Goal: Information Seeking & Learning: Learn about a topic

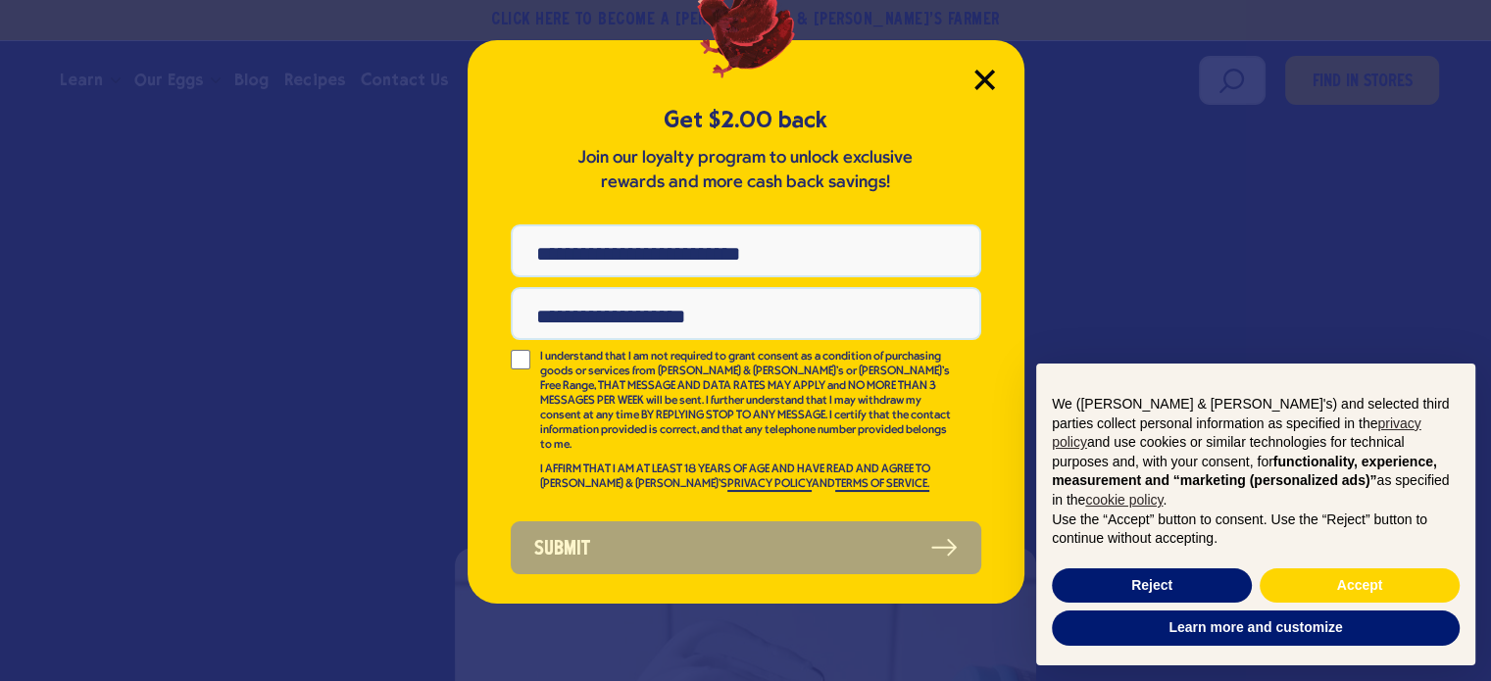
click at [984, 77] on icon "Close Modal" at bounding box center [985, 80] width 18 height 18
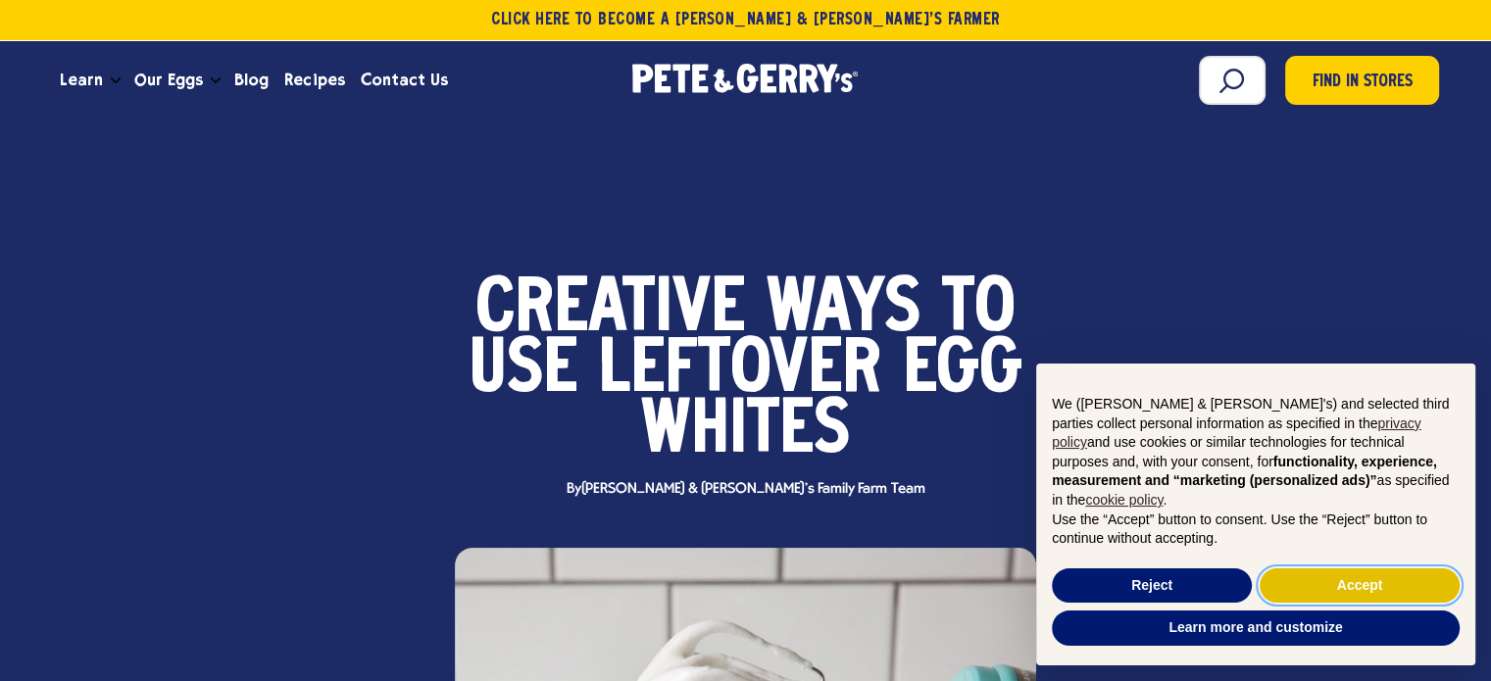
click at [1375, 579] on button "Accept" at bounding box center [1360, 586] width 200 height 35
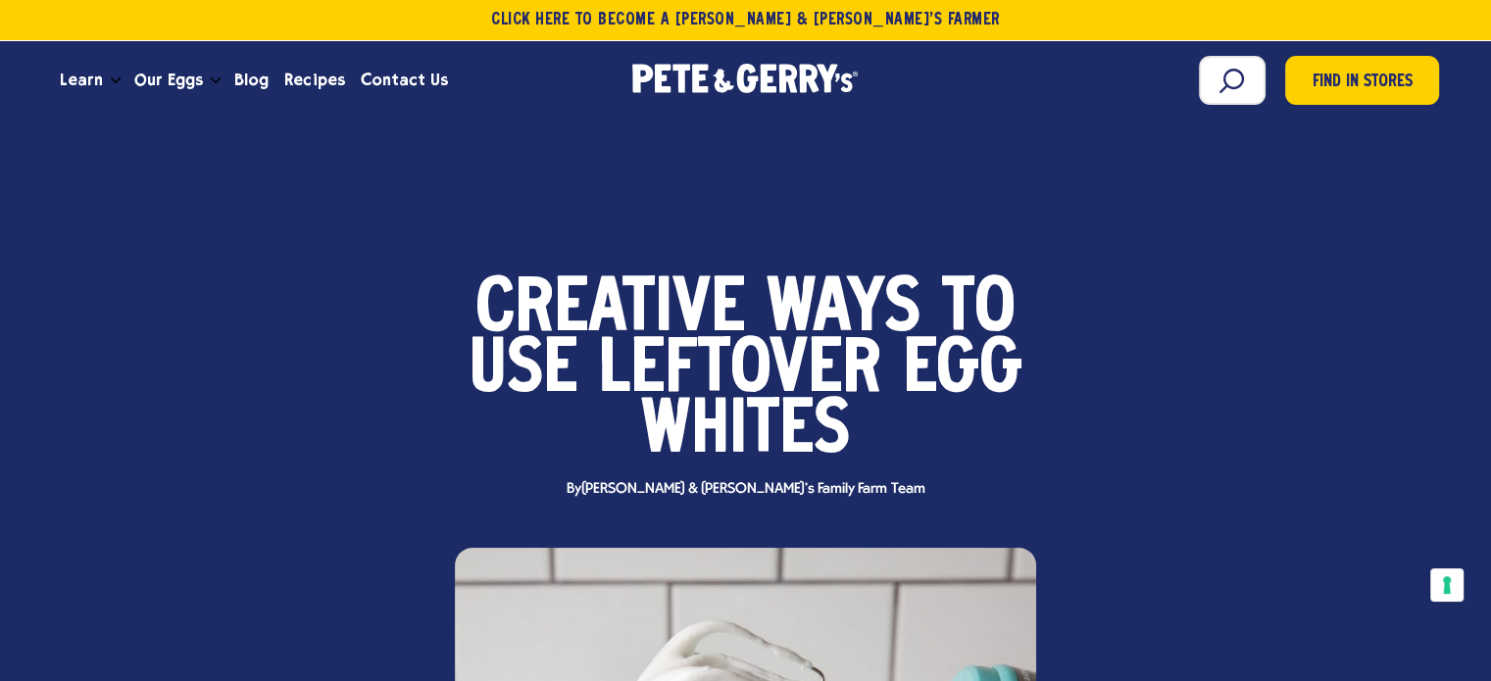
drag, startPoint x: 868, startPoint y: 191, endPoint x: 467, endPoint y: 393, distance: 449.0
copy main "Use Leftover Egg Whites By Pete & Gerry's Family Farm Team Find in Stores Lefto…"
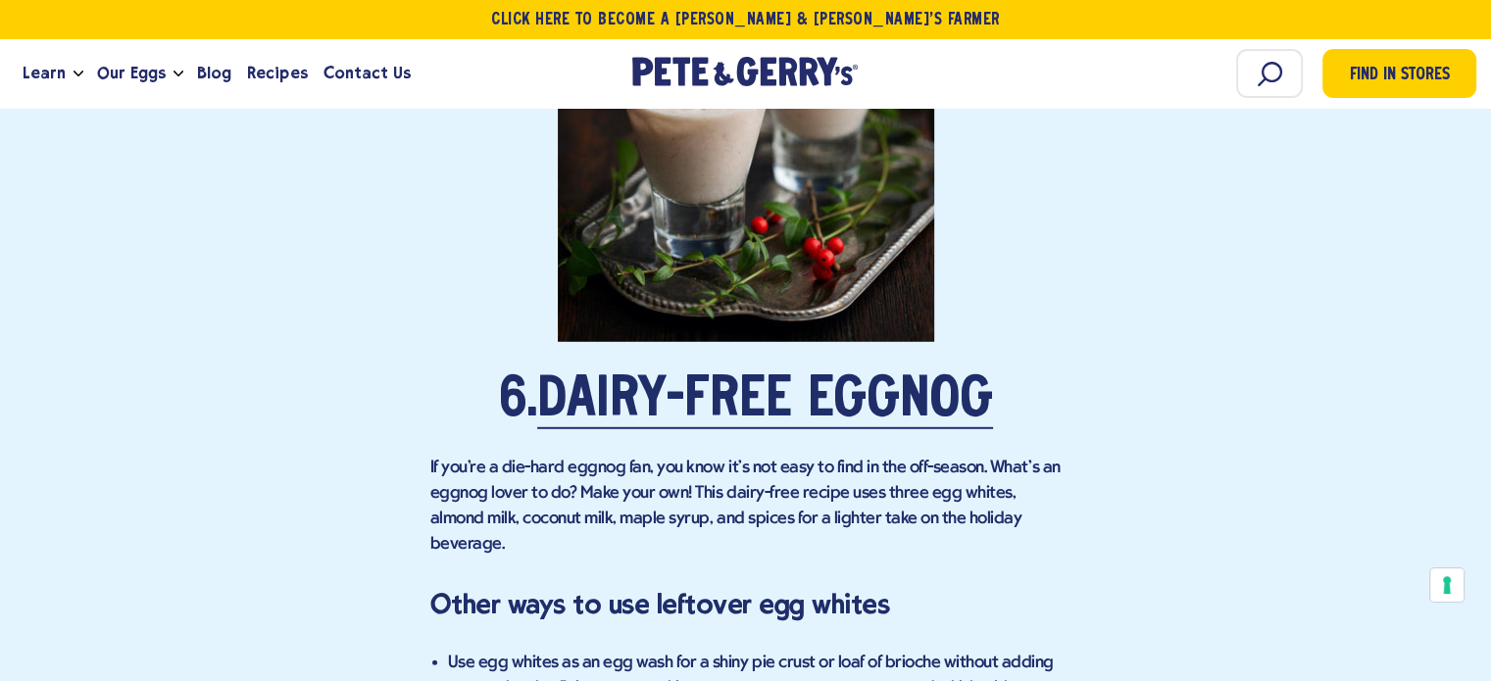
scroll to position [5589, 0]
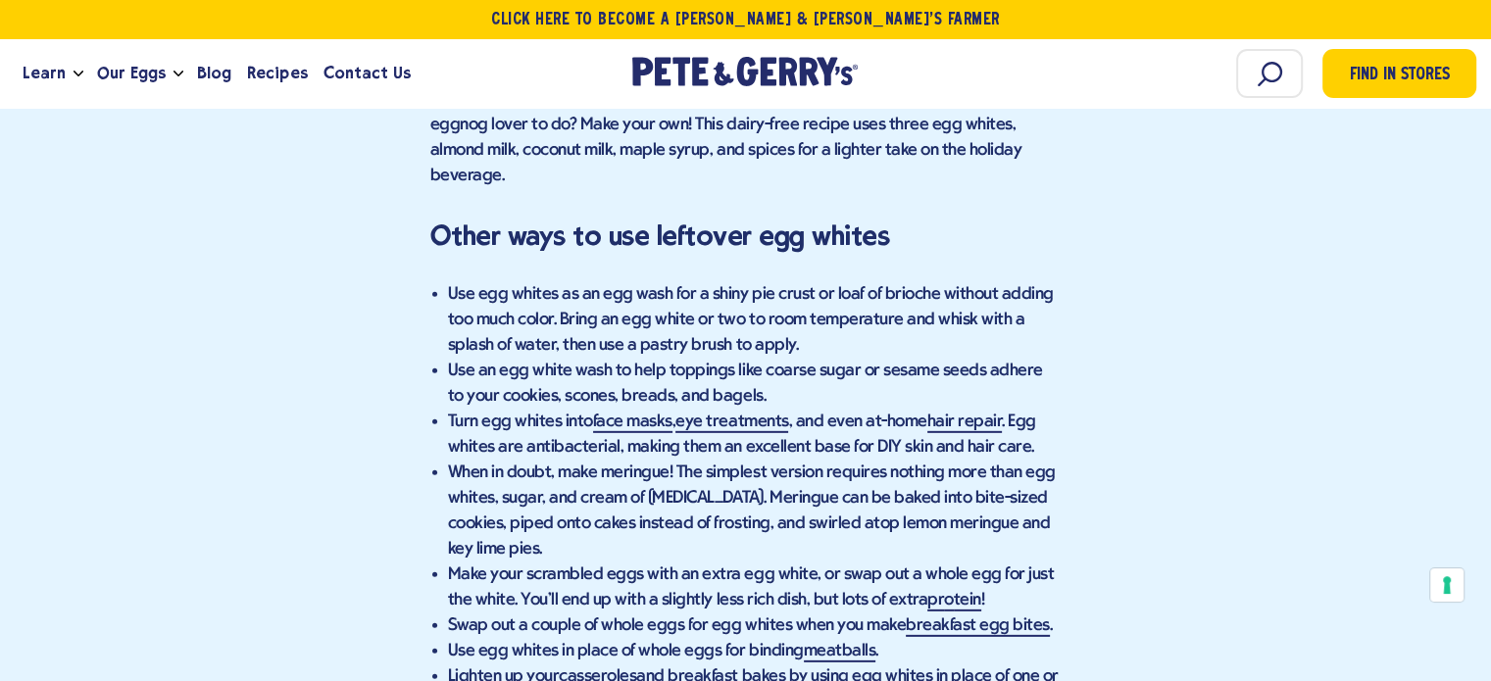
scroll to position [5883, 0]
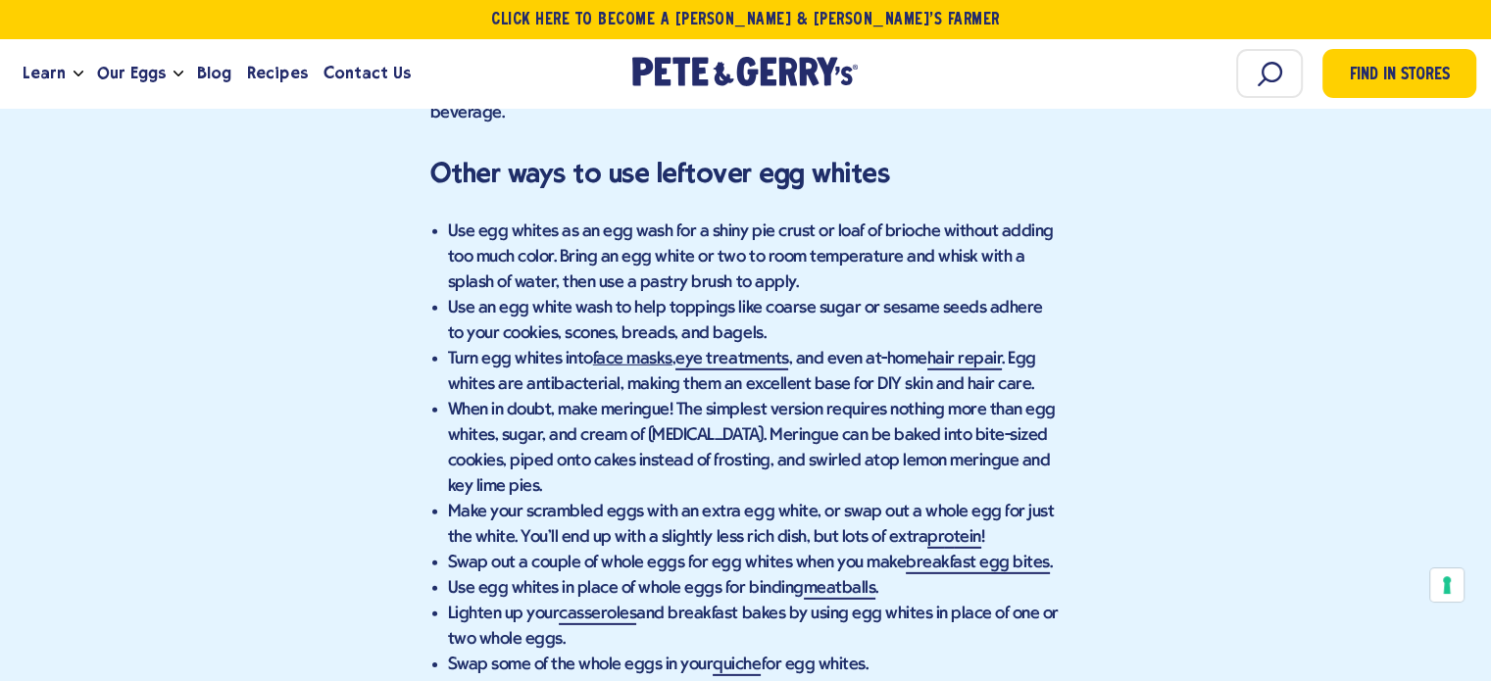
click at [630, 350] on link "face masks" at bounding box center [632, 360] width 79 height 21
click at [744, 350] on link "eye treatments" at bounding box center [732, 360] width 113 height 21
click at [964, 350] on link "hair repair" at bounding box center [965, 360] width 75 height 21
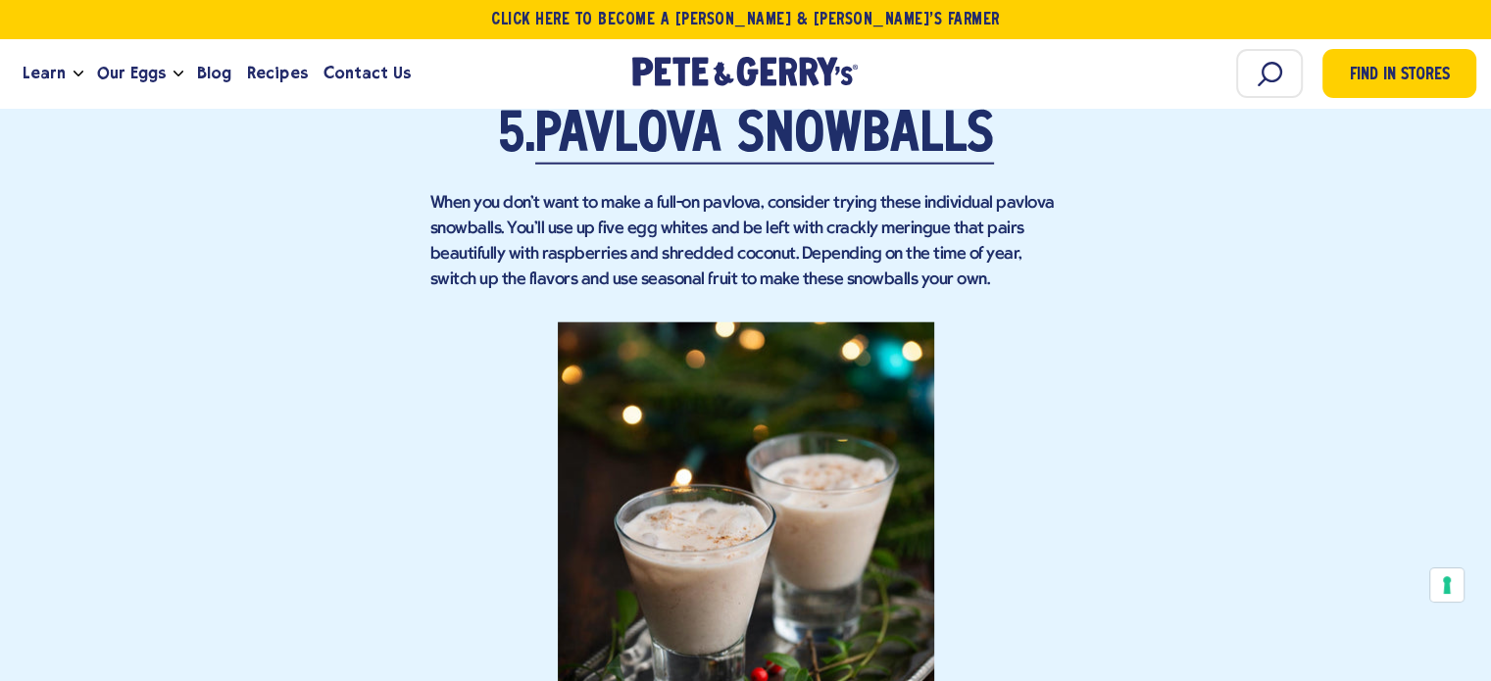
scroll to position [4608, 0]
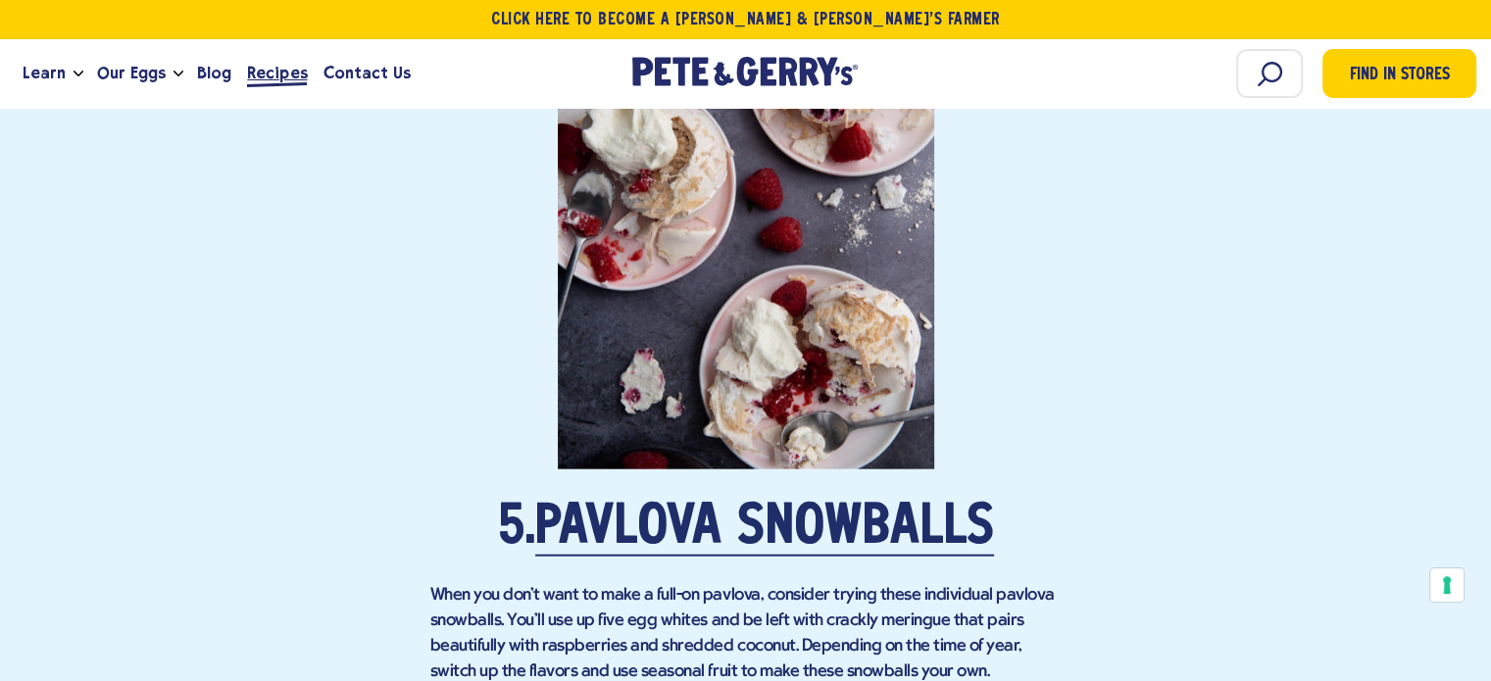
click at [270, 74] on span "Recipes" at bounding box center [277, 73] width 60 height 25
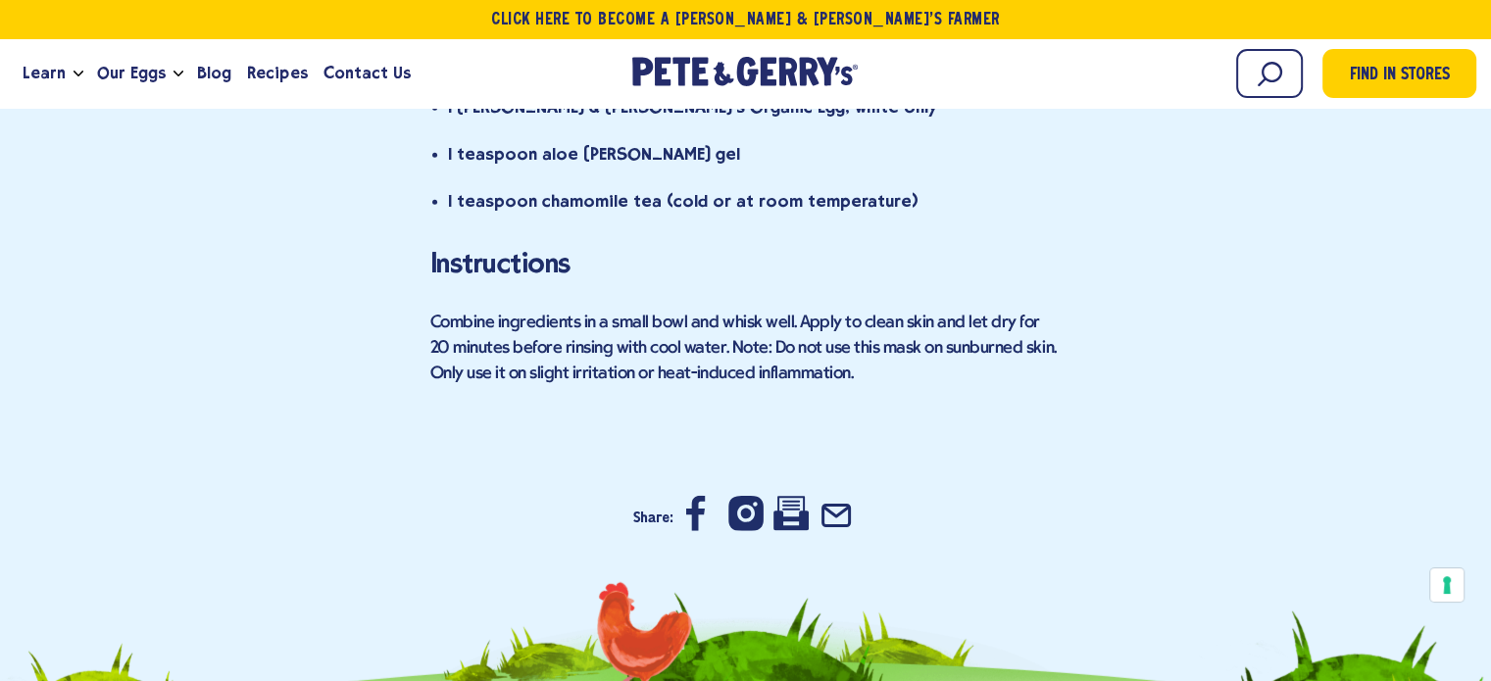
scroll to position [5279, 0]
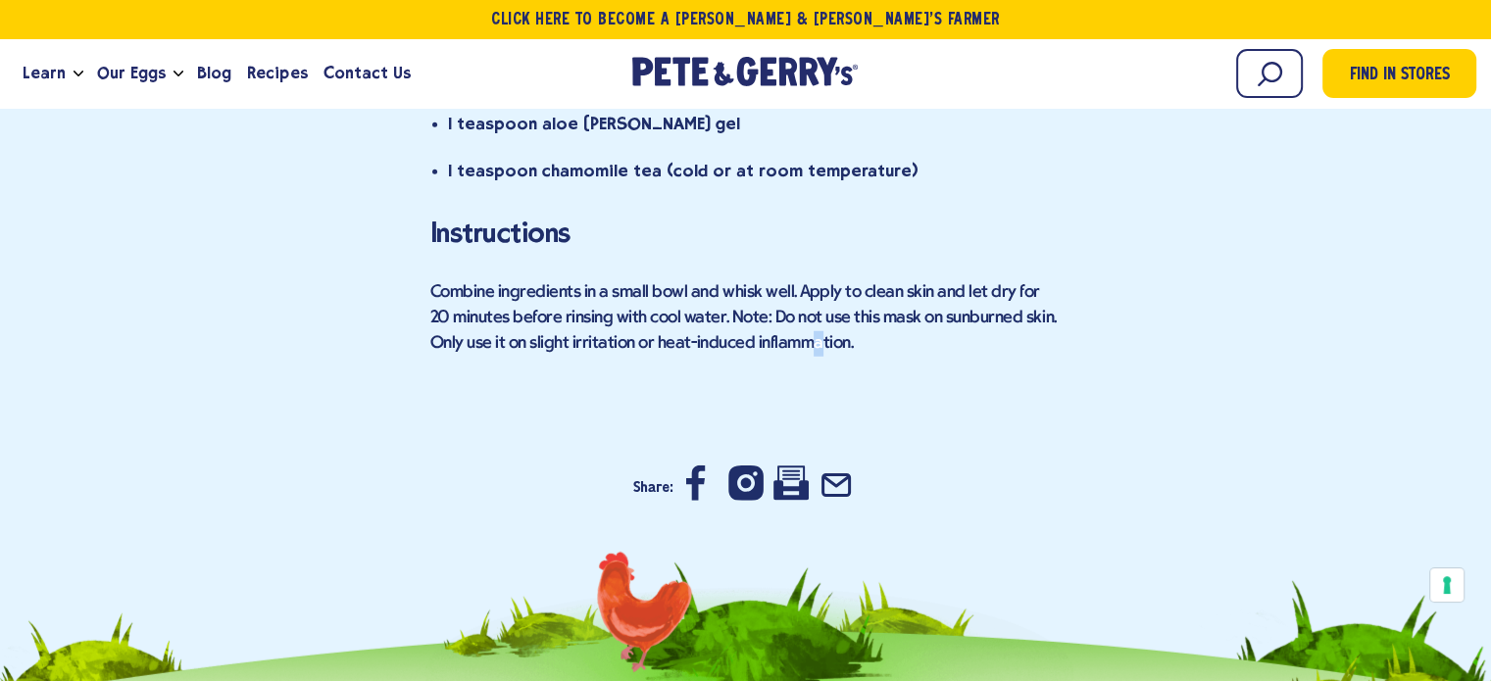
click at [811, 280] on p "Combine ingredients in a small bowl and whisk well. Apply to clean skin and let…" at bounding box center [745, 318] width 631 height 76
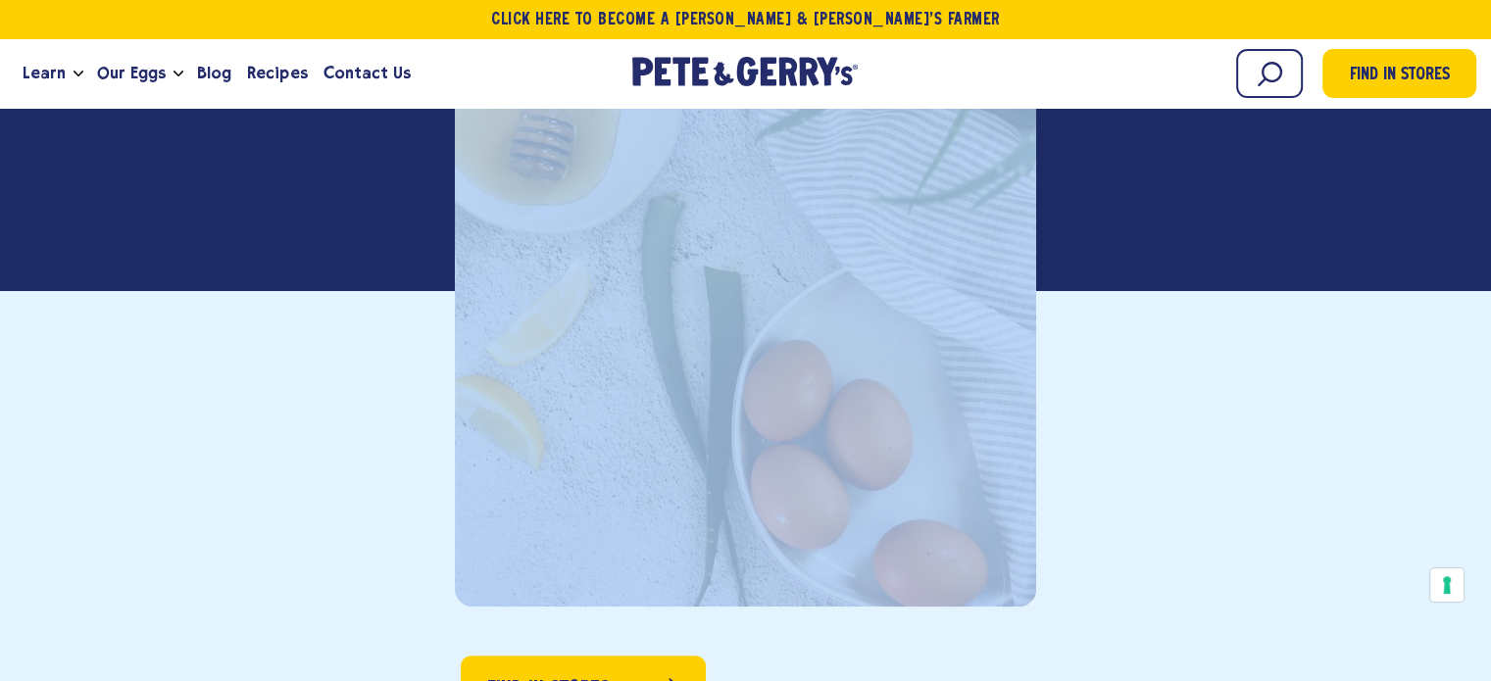
scroll to position [0, 0]
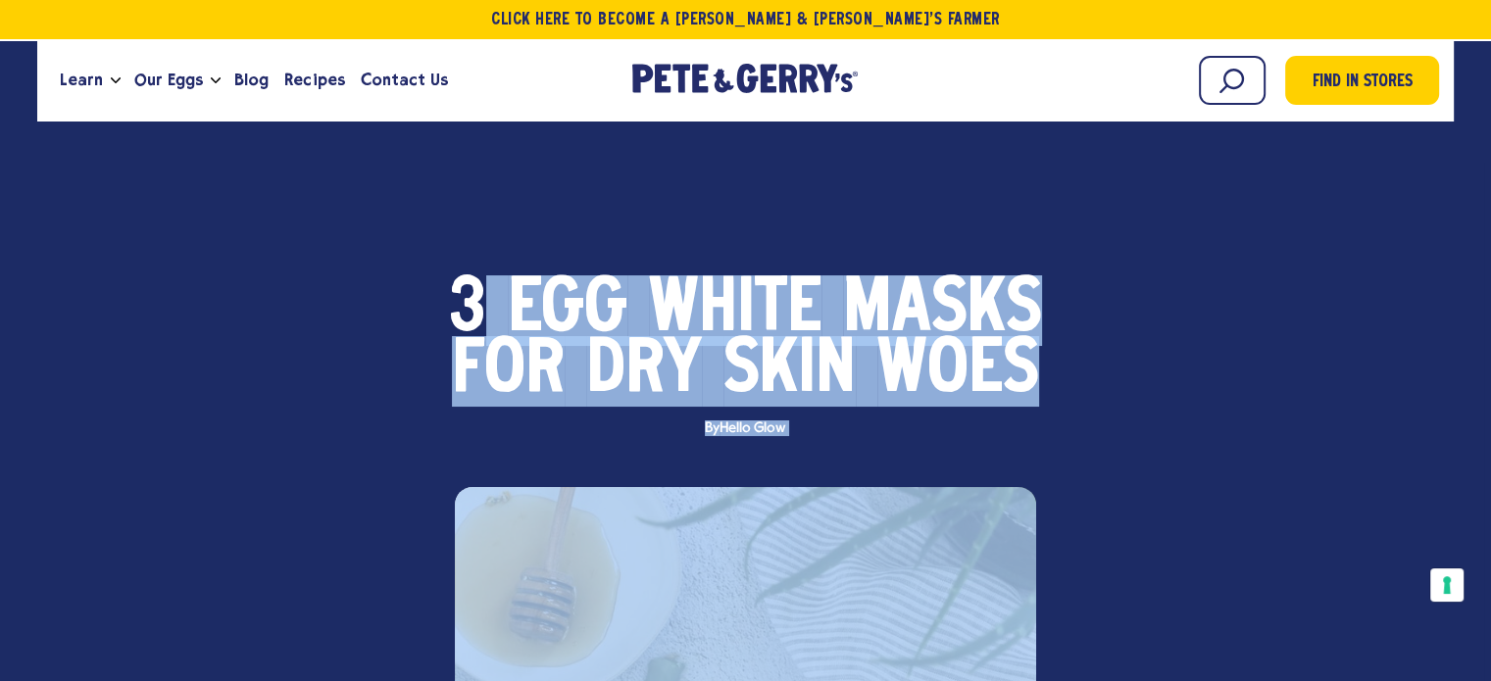
drag, startPoint x: 864, startPoint y: 285, endPoint x: 468, endPoint y: 289, distance: 396.1
copy main "Egg White Masks for Dry Skin Woes By Hello Glow Find in Stores Nourish and Prot…"
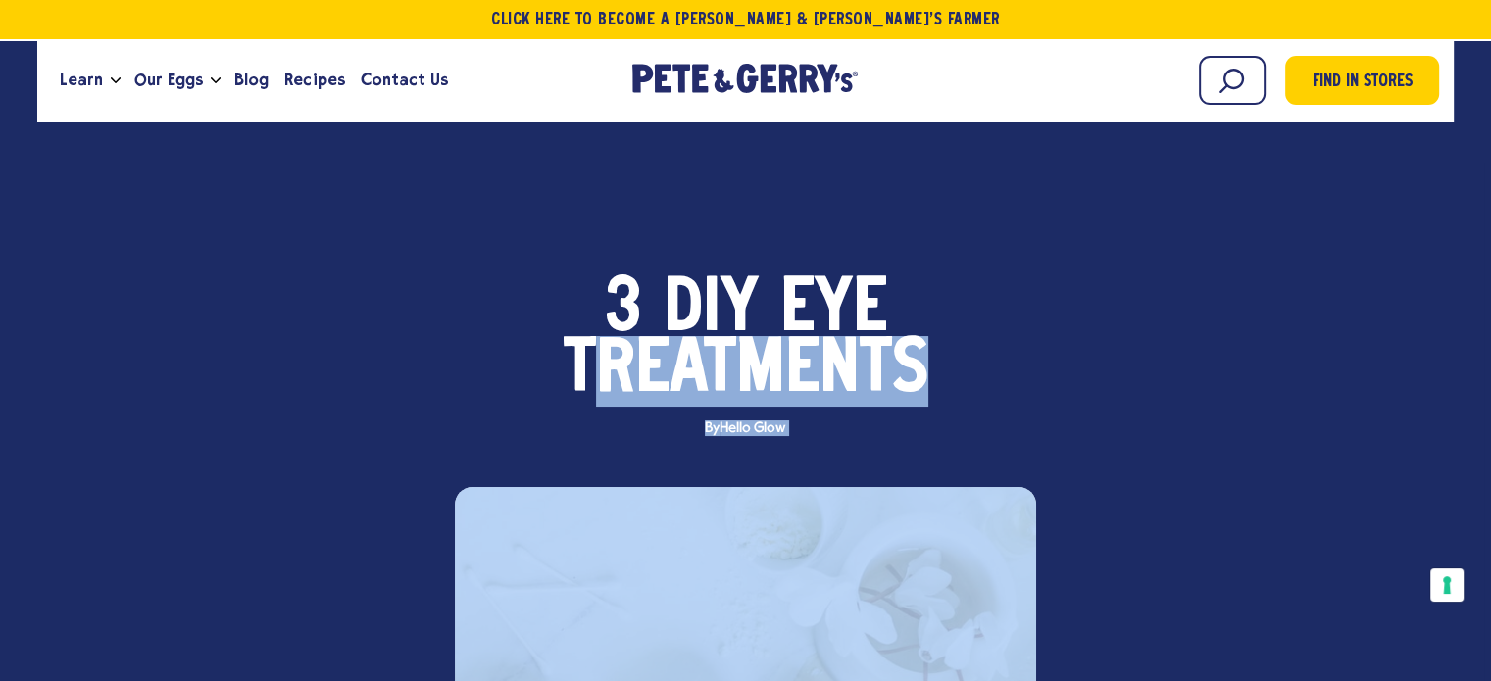
drag, startPoint x: 624, startPoint y: 450, endPoint x: 586, endPoint y: 347, distance: 109.5
copy main "reatments By Hello Glow Find in Stores Natural Remedies for Puffy Eyes For the …"
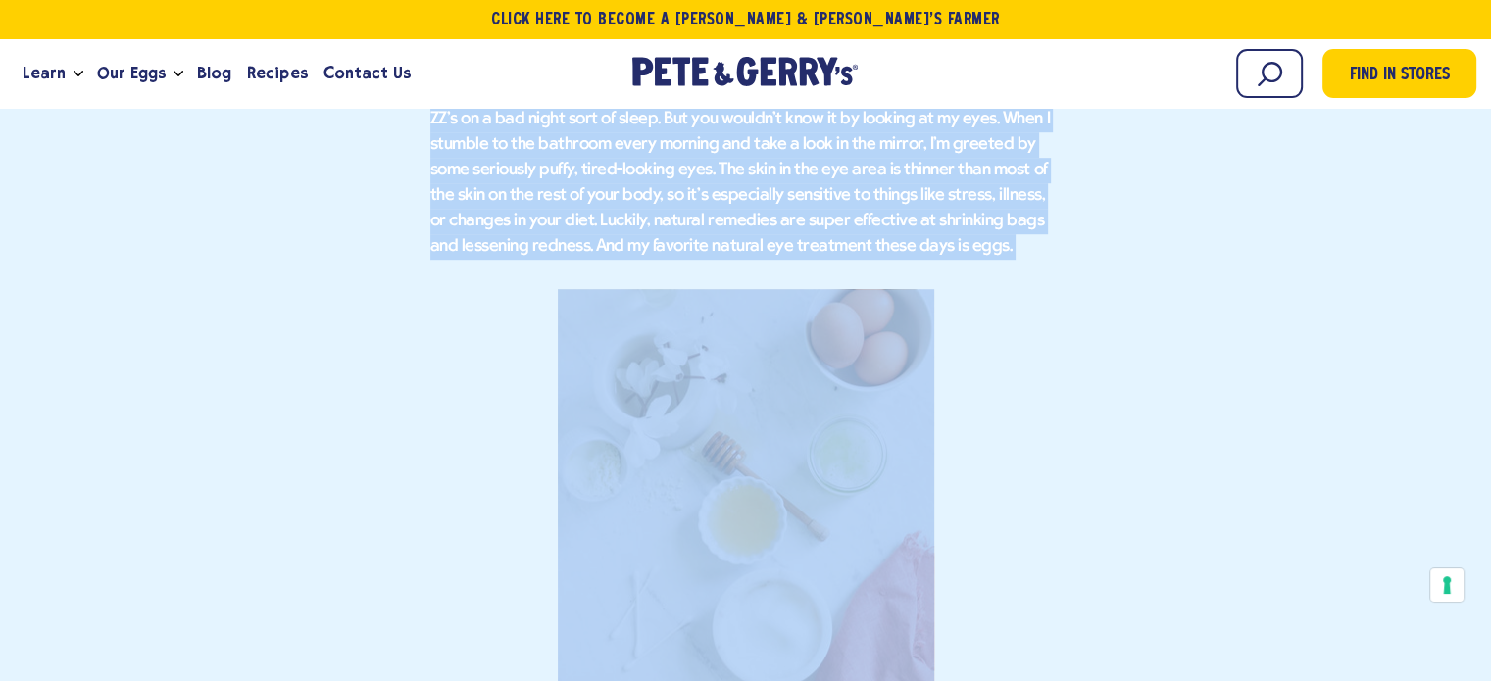
scroll to position [1373, 0]
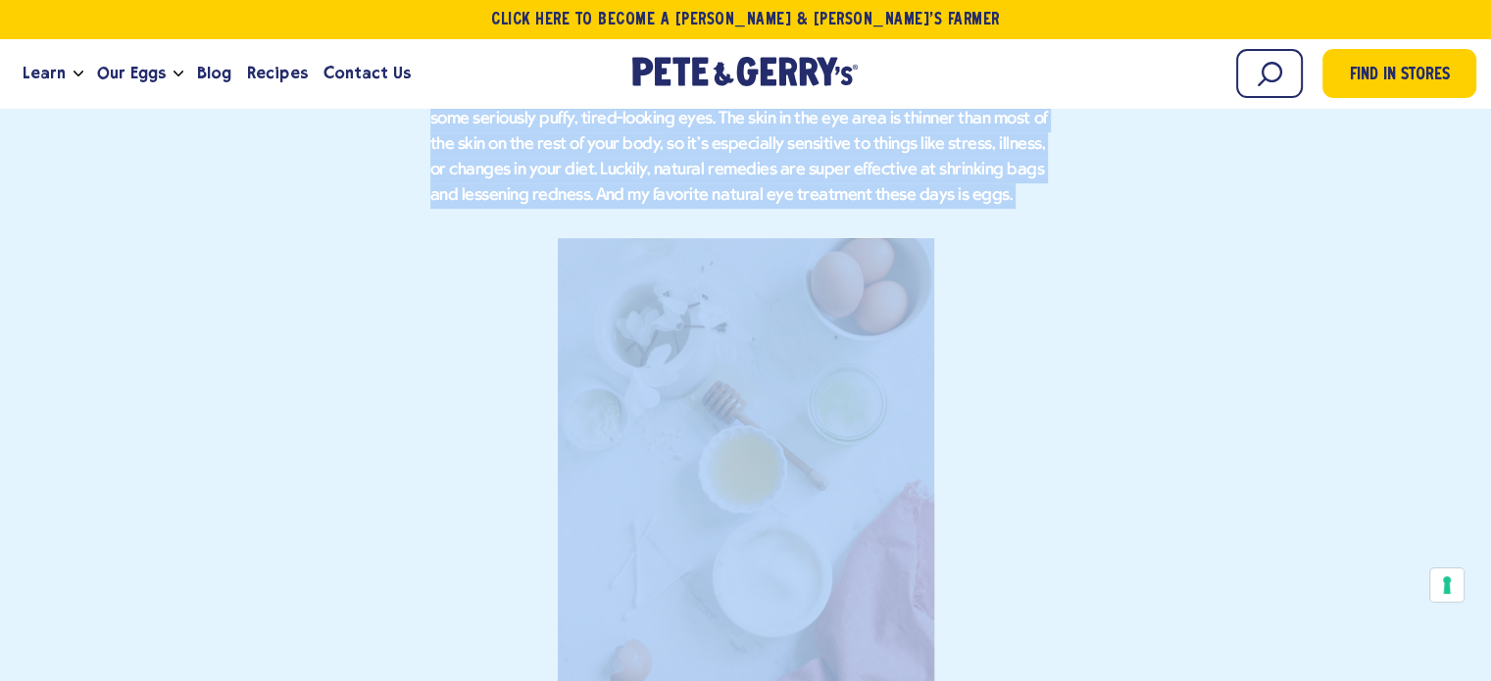
copy main "reatments By Hello Glow Find in Stores Natural Remedies for Puffy Eyes For the …"
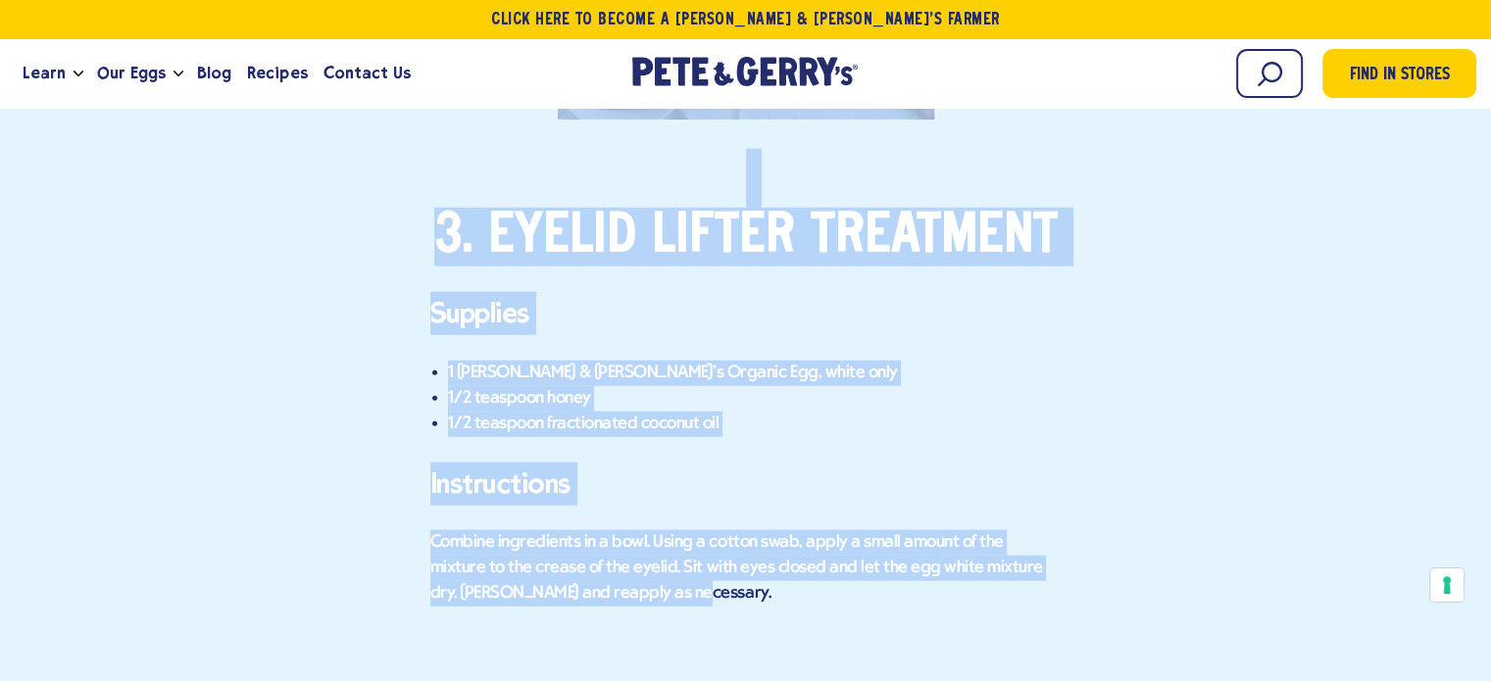
scroll to position [5193, 0]
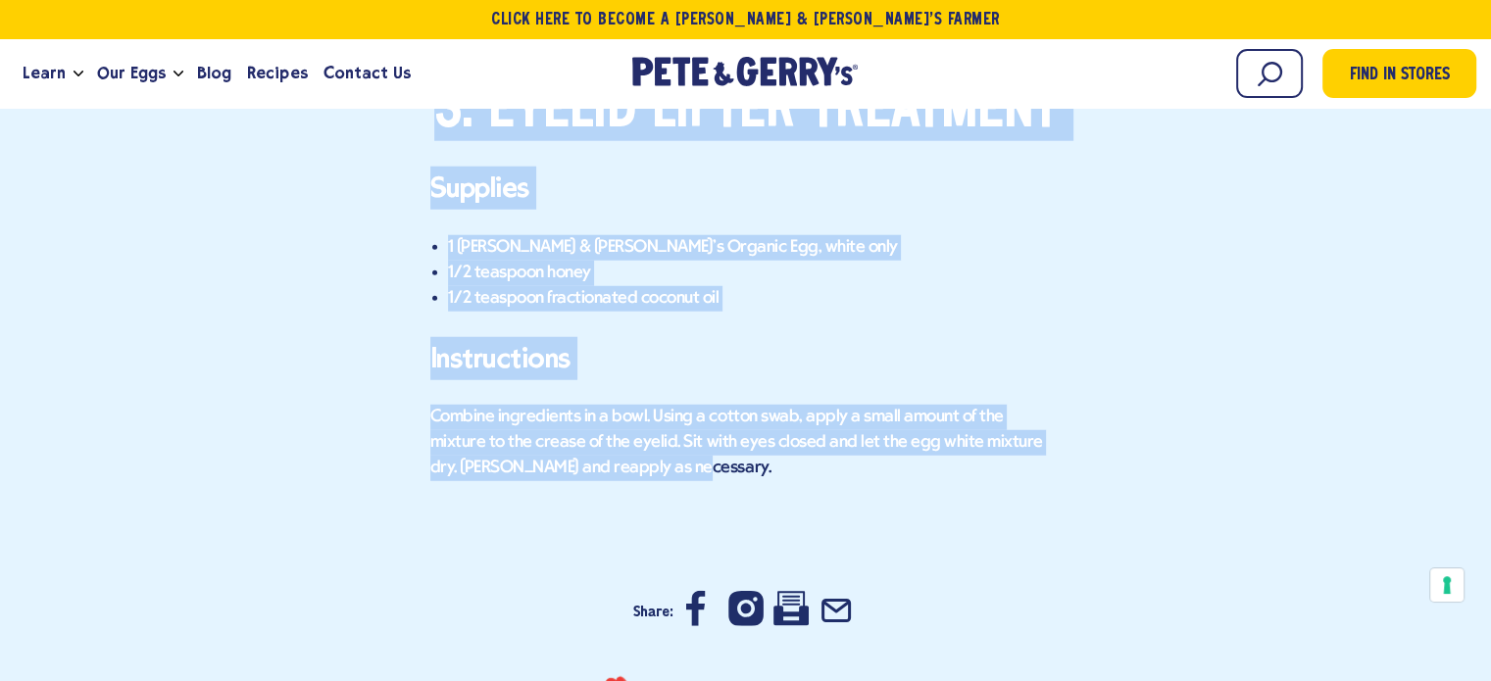
click at [677, 426] on p "Combine ingredients in a bowl. Using a cotton swab, apply a small amount of the…" at bounding box center [745, 443] width 631 height 76
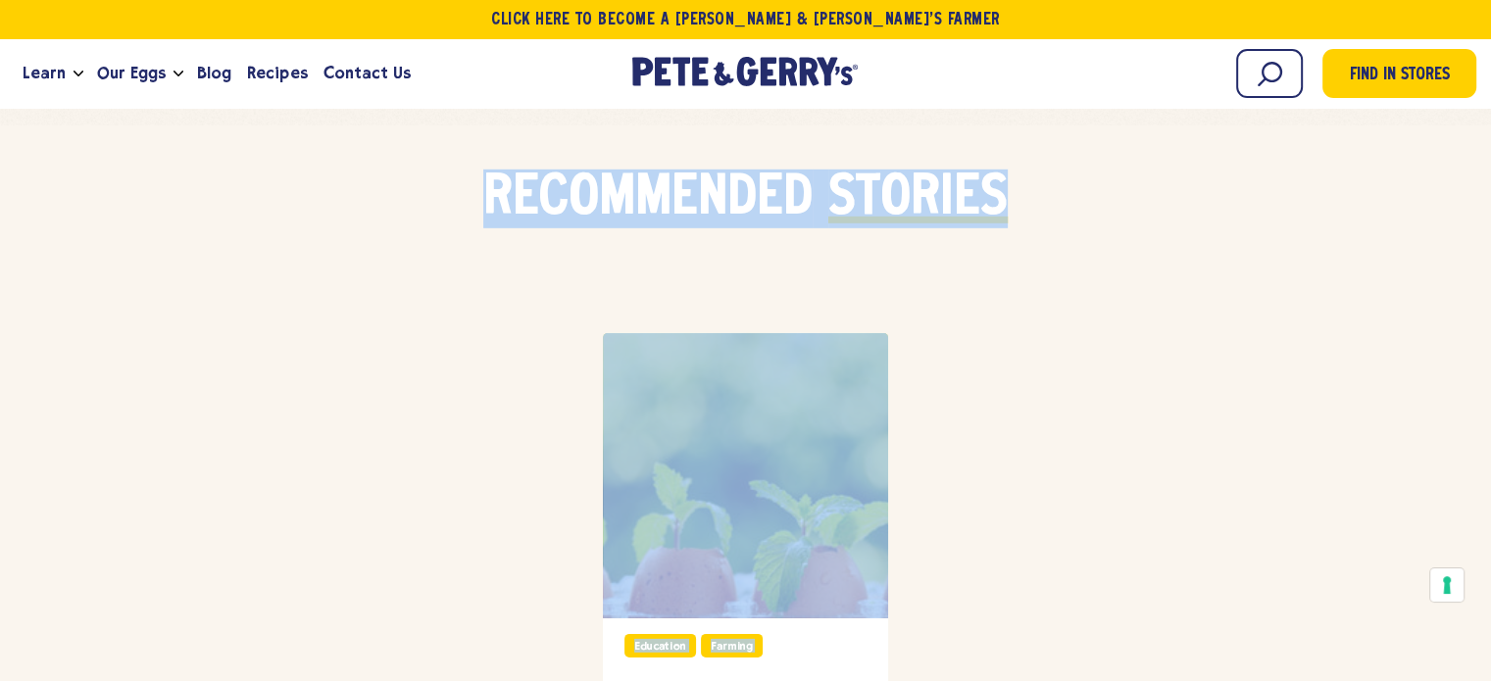
scroll to position [6214, 0]
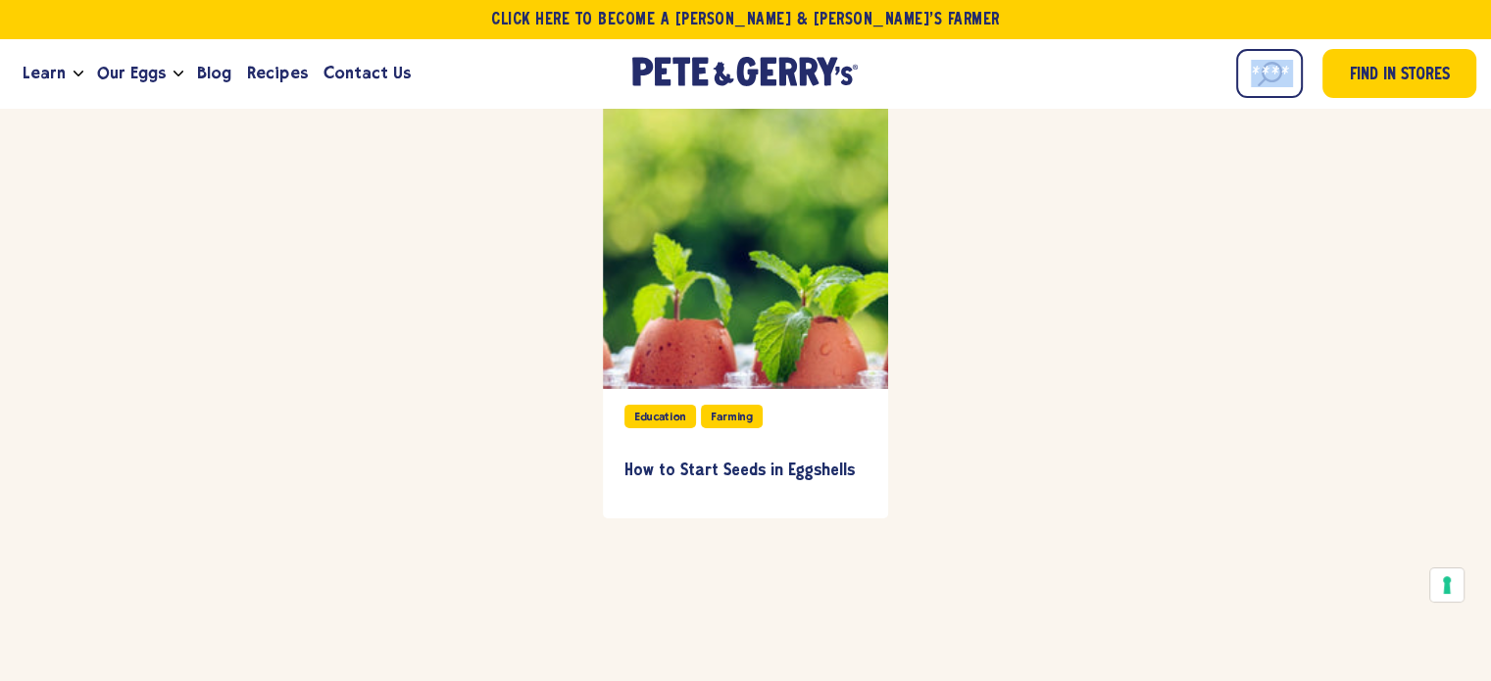
drag, startPoint x: 632, startPoint y: 430, endPoint x: 887, endPoint y: 52, distance: 456.3
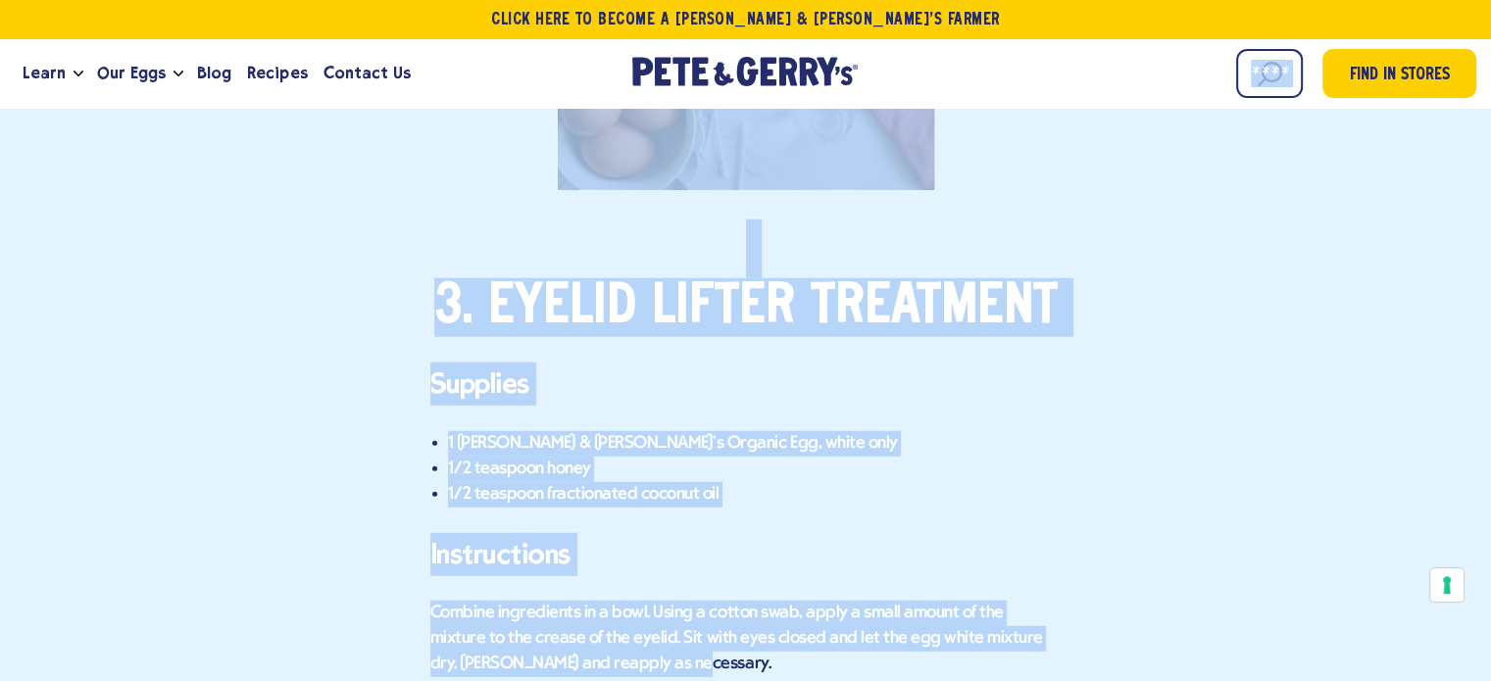
scroll to position [5038, 0]
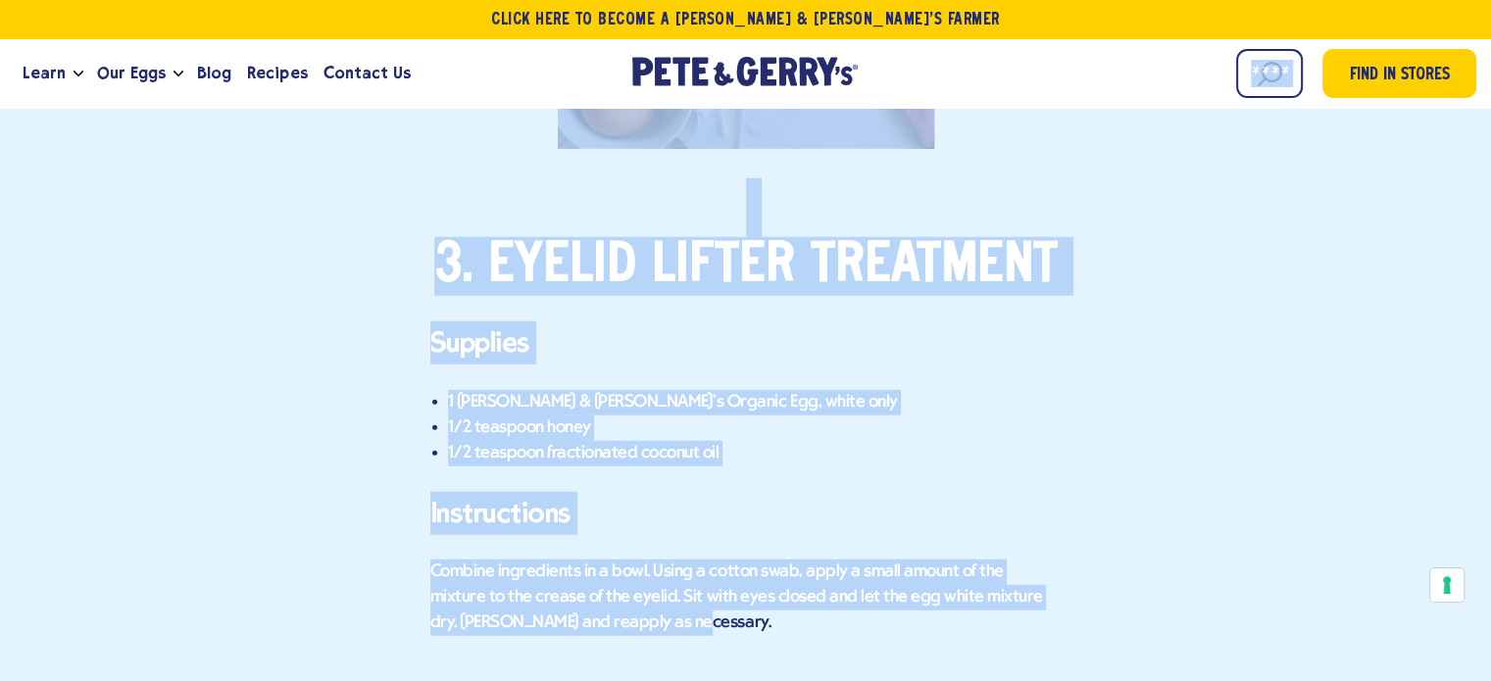
click at [626, 591] on p "Combine ingredients in a bowl. Using a cotton swab, apply a small amount of the…" at bounding box center [745, 598] width 631 height 76
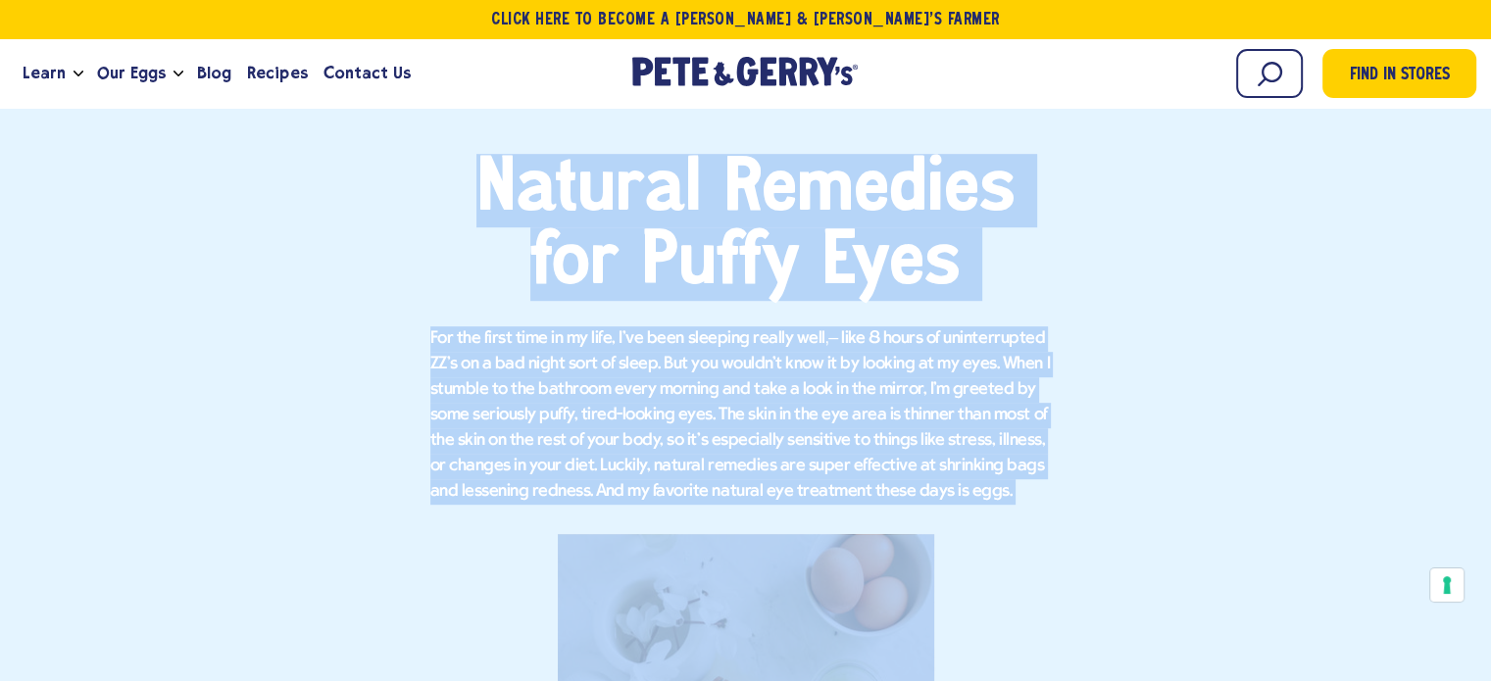
scroll to position [1037, 0]
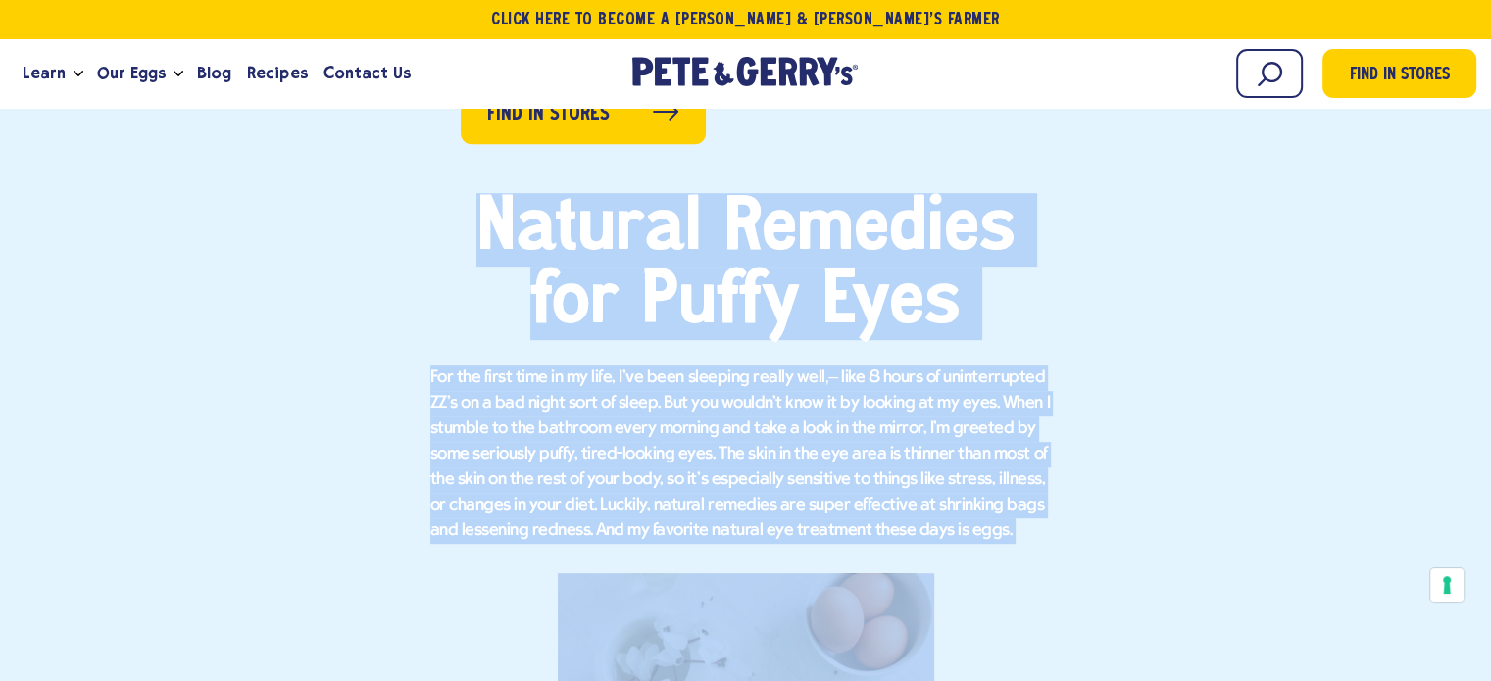
drag, startPoint x: 628, startPoint y: 590, endPoint x: 392, endPoint y: 253, distance: 411.3
copy div "Natural Remedies for Puffy Eyes For the first time in my life, I've been sleepi…"
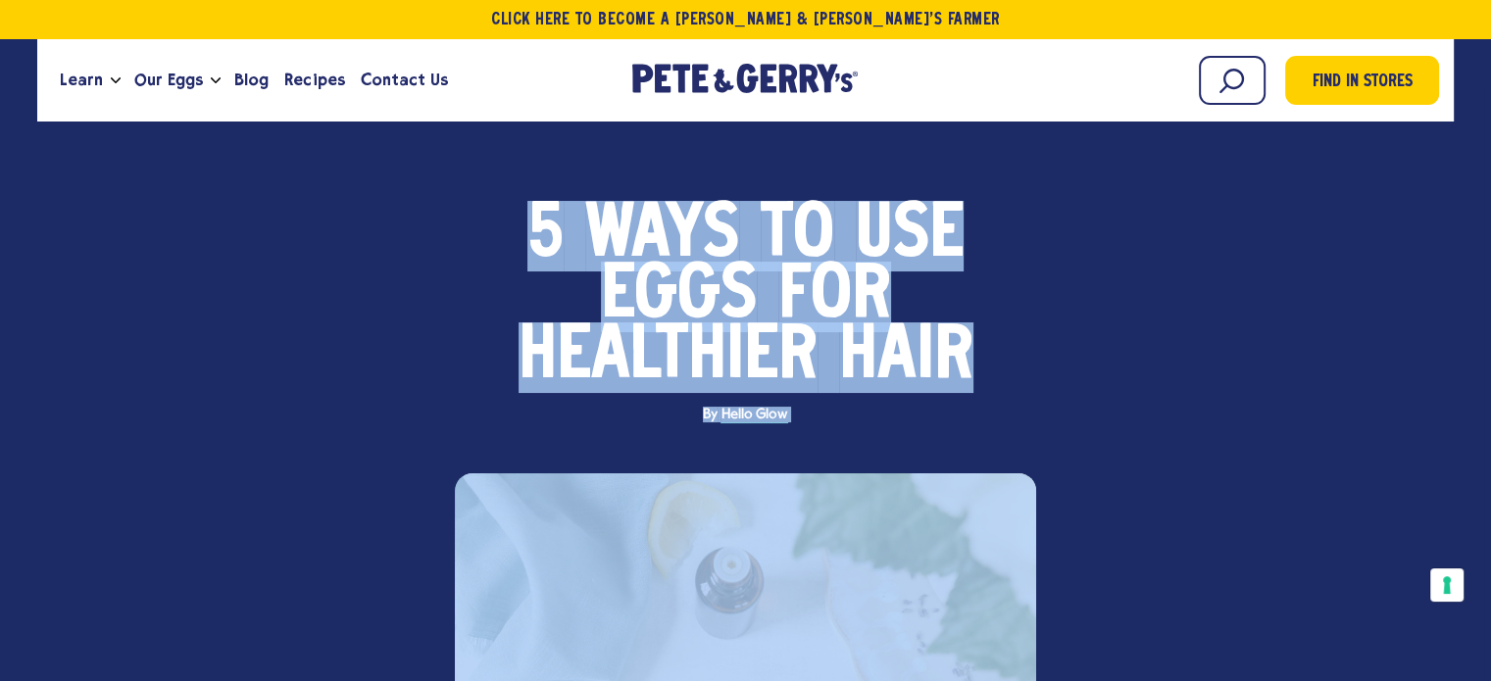
scroll to position [35, 0]
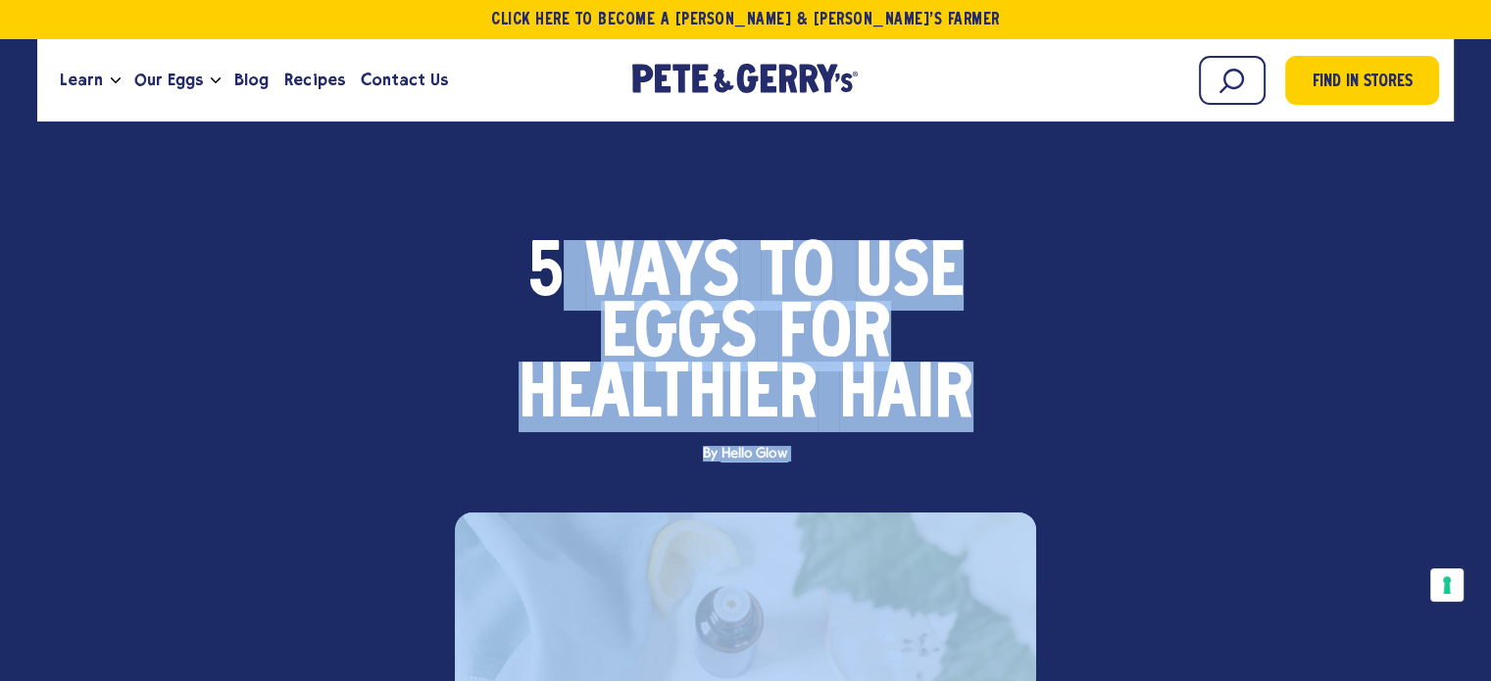
drag, startPoint x: 950, startPoint y: 464, endPoint x: 573, endPoint y: 252, distance: 432.8
copy main "Ways to Use Eggs for Healthier Hair By Hello Glow Find in Stores Transform Your…"
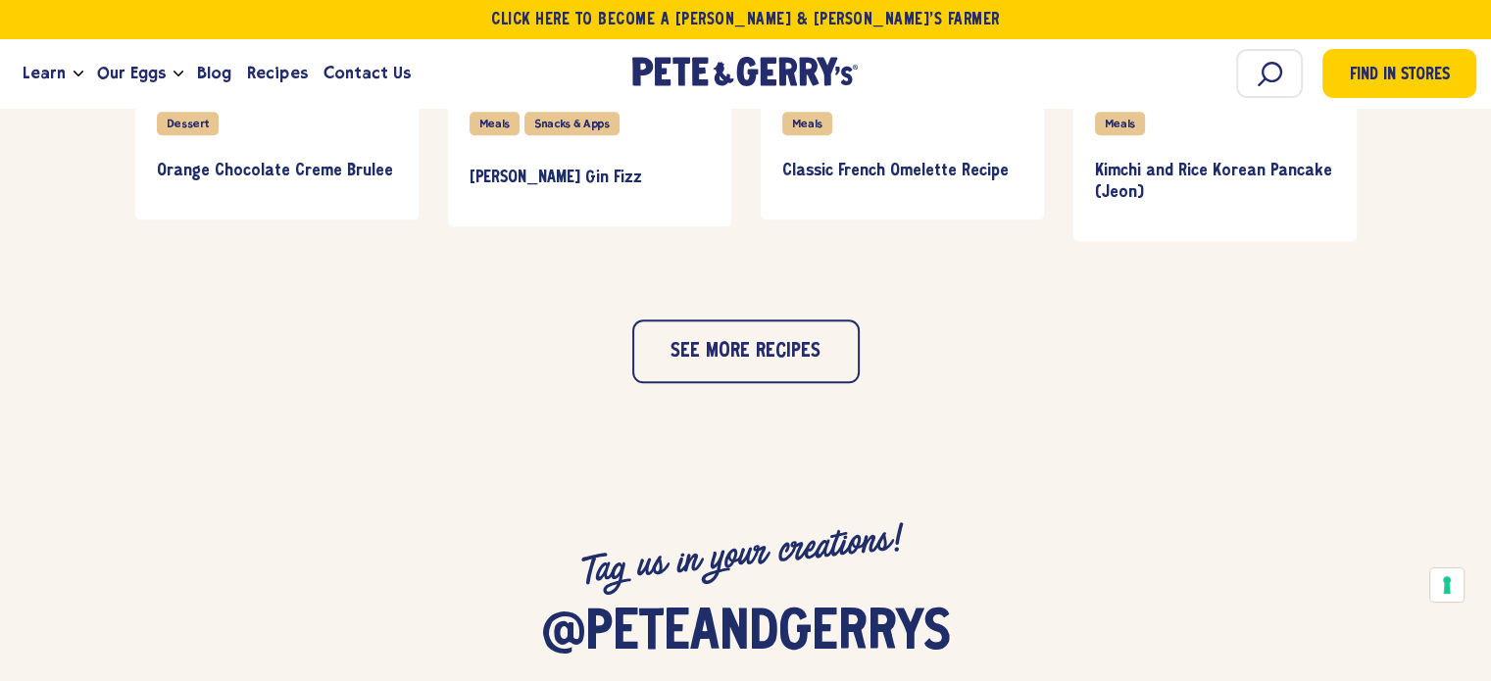
scroll to position [2059, 0]
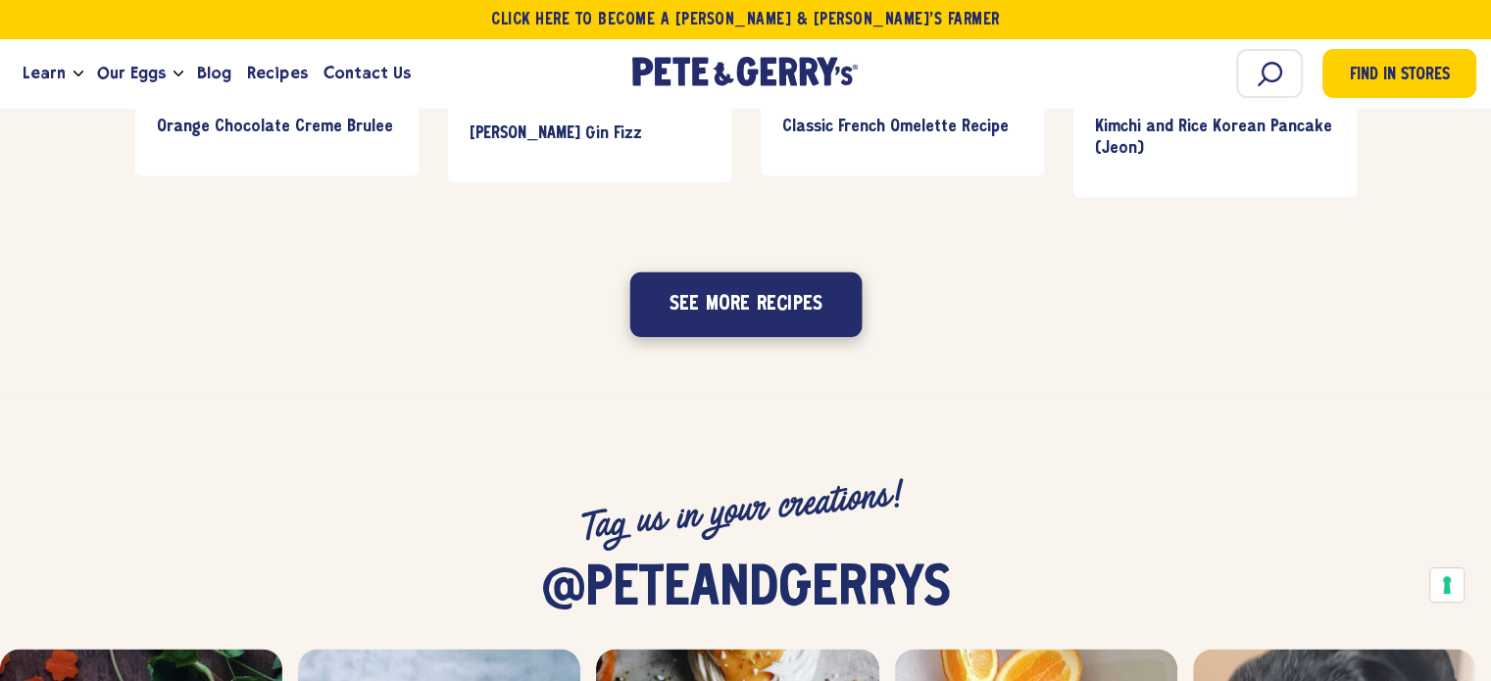
click at [749, 299] on button "See more recipes" at bounding box center [745, 304] width 232 height 65
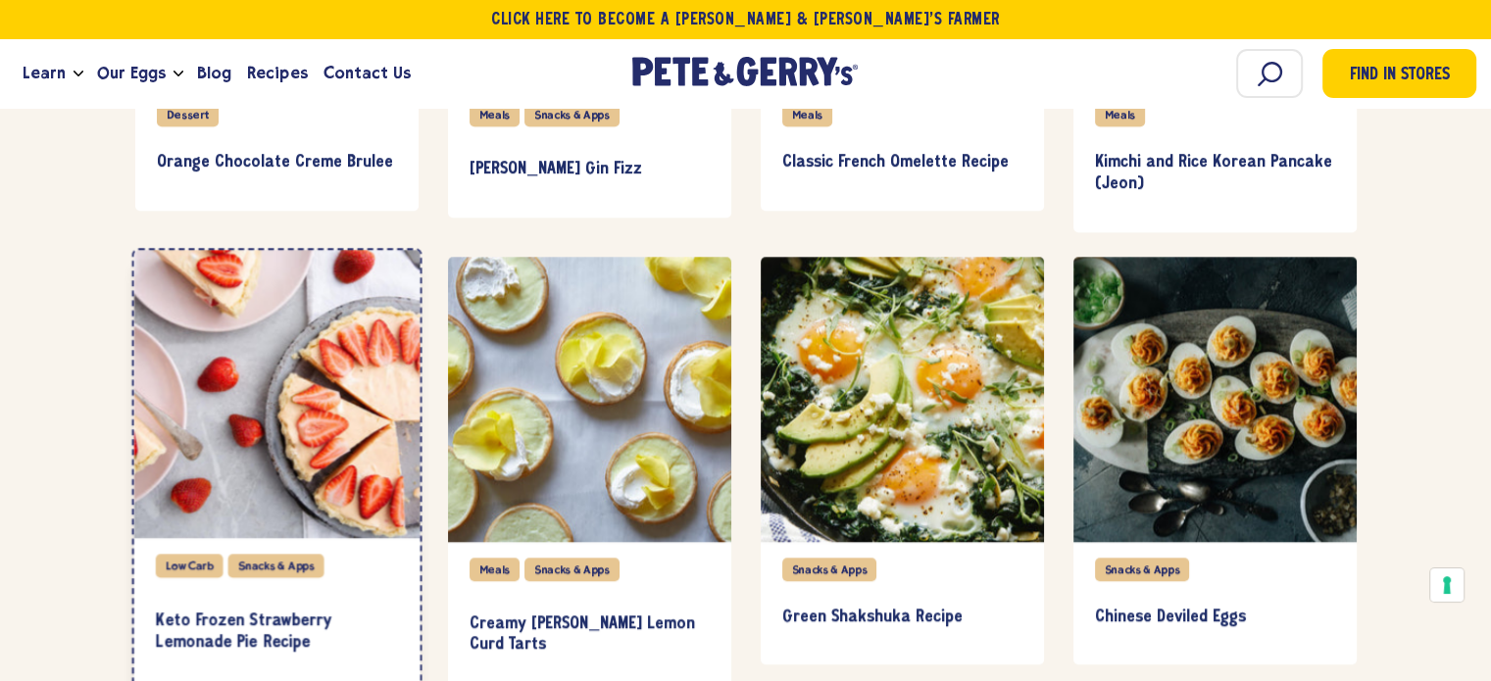
scroll to position [2118, 0]
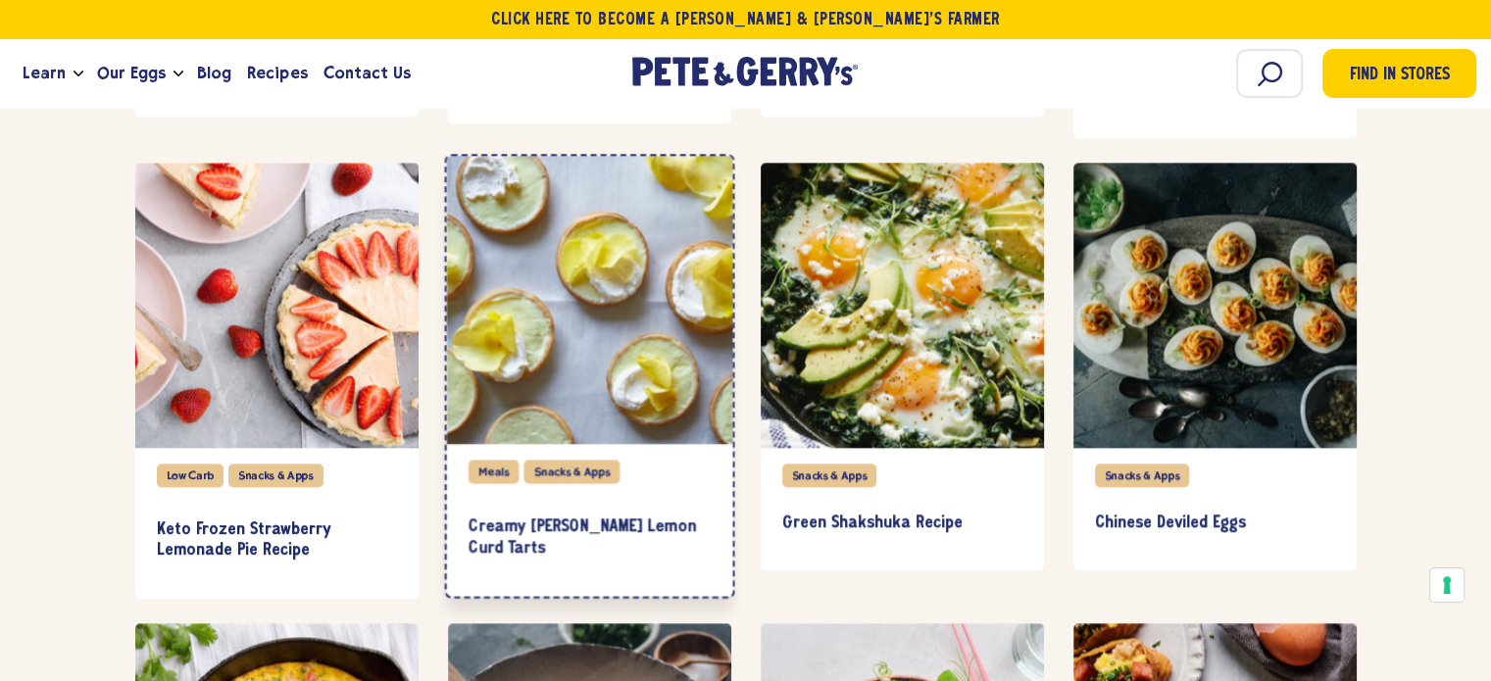
click at [616, 368] on div "item" at bounding box center [589, 300] width 286 height 288
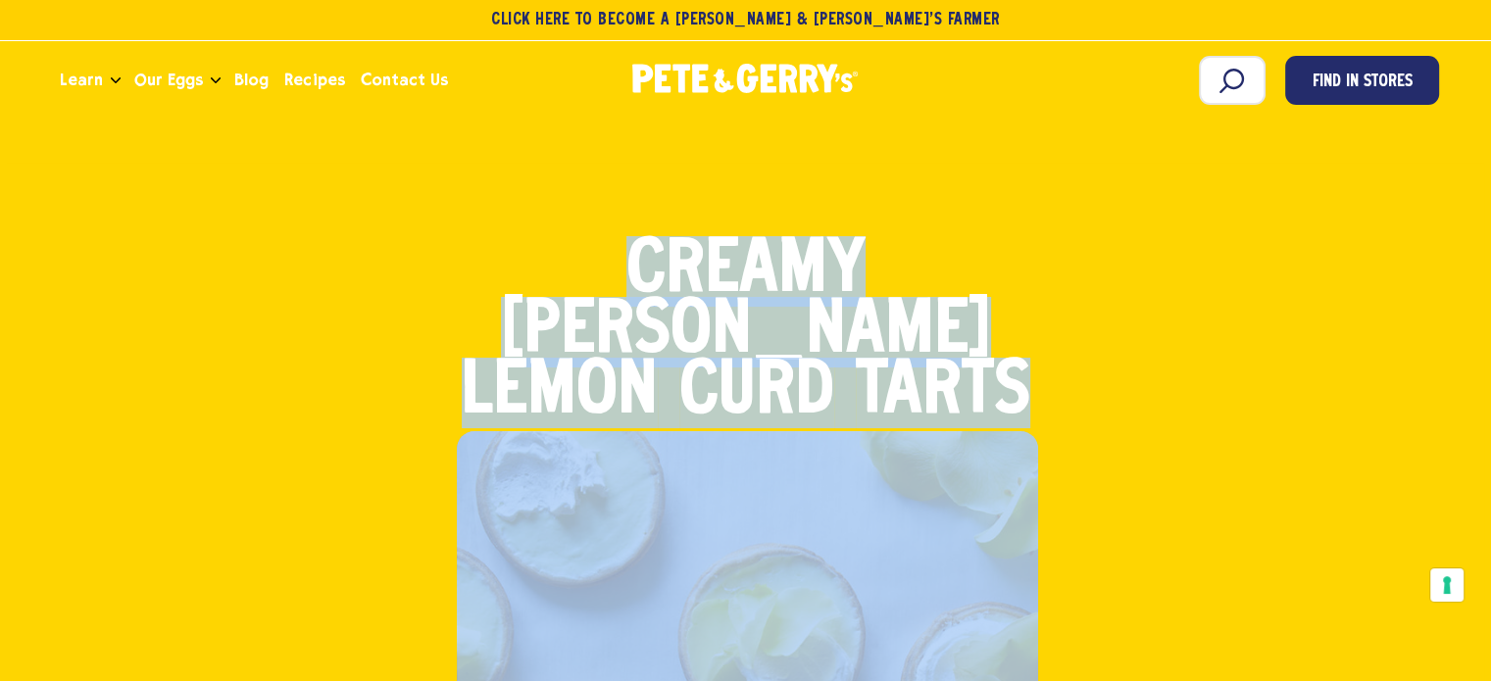
drag, startPoint x: 578, startPoint y: 348, endPoint x: 476, endPoint y: 266, distance: 131.1
copy main "Loremi Dolor Sitam Cons Adipi E S doei temp incidi utlabor et do m aliqu en adm…"
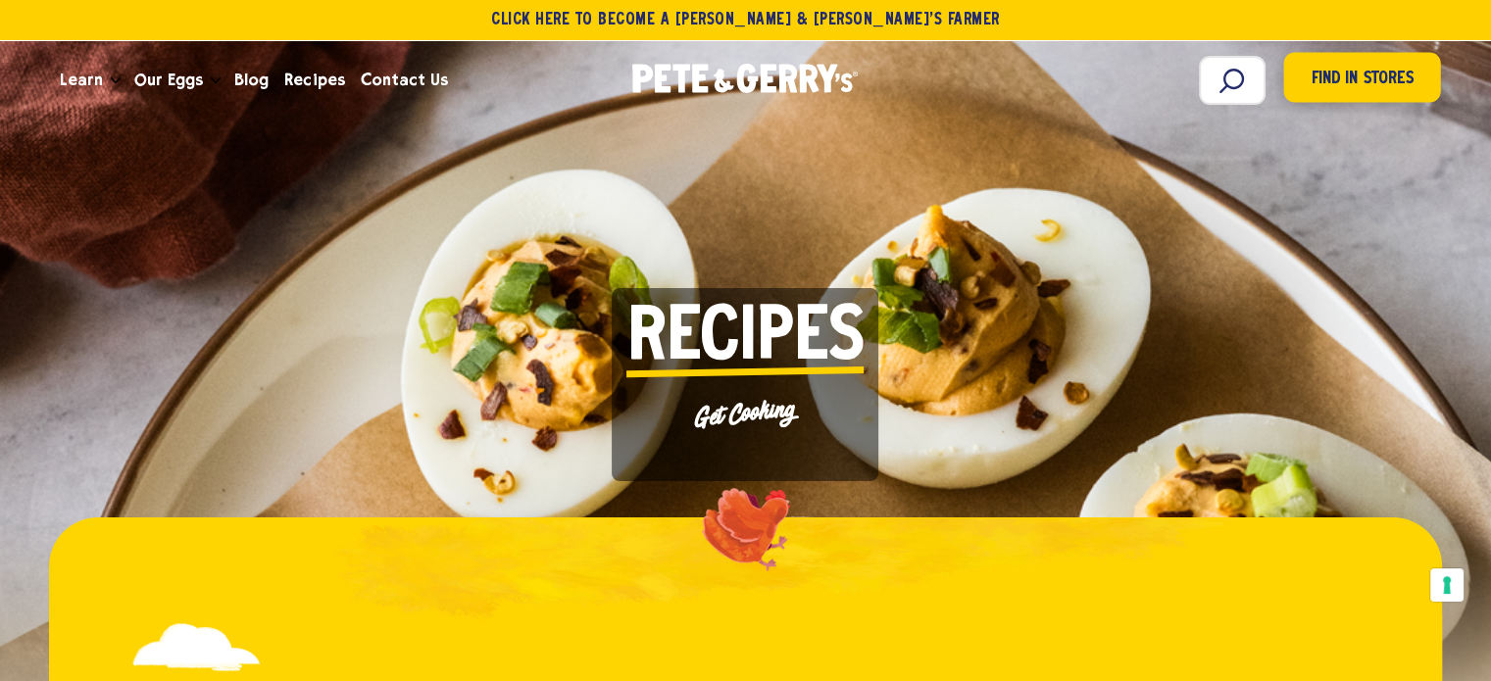
click at [1386, 77] on span "Find in Stores" at bounding box center [1362, 79] width 102 height 26
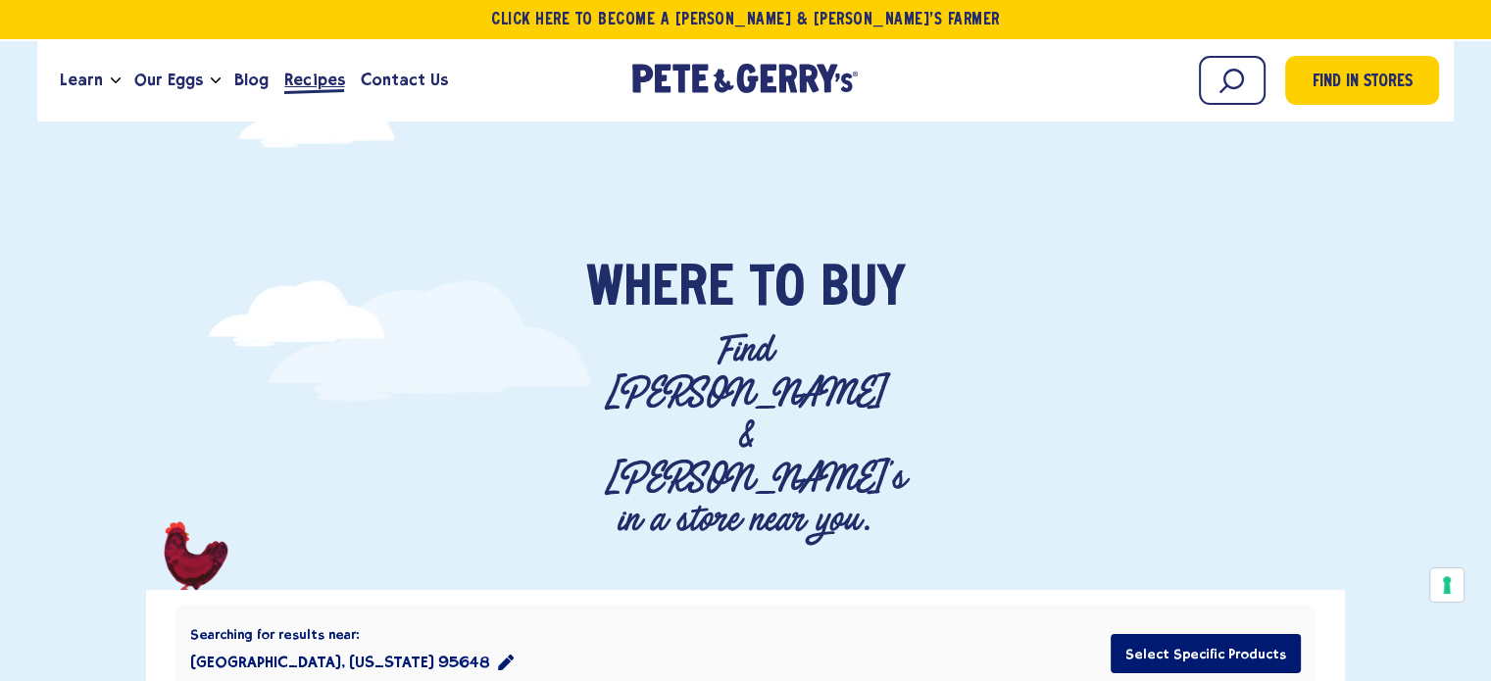
click at [306, 84] on span "Recipes" at bounding box center [314, 80] width 60 height 25
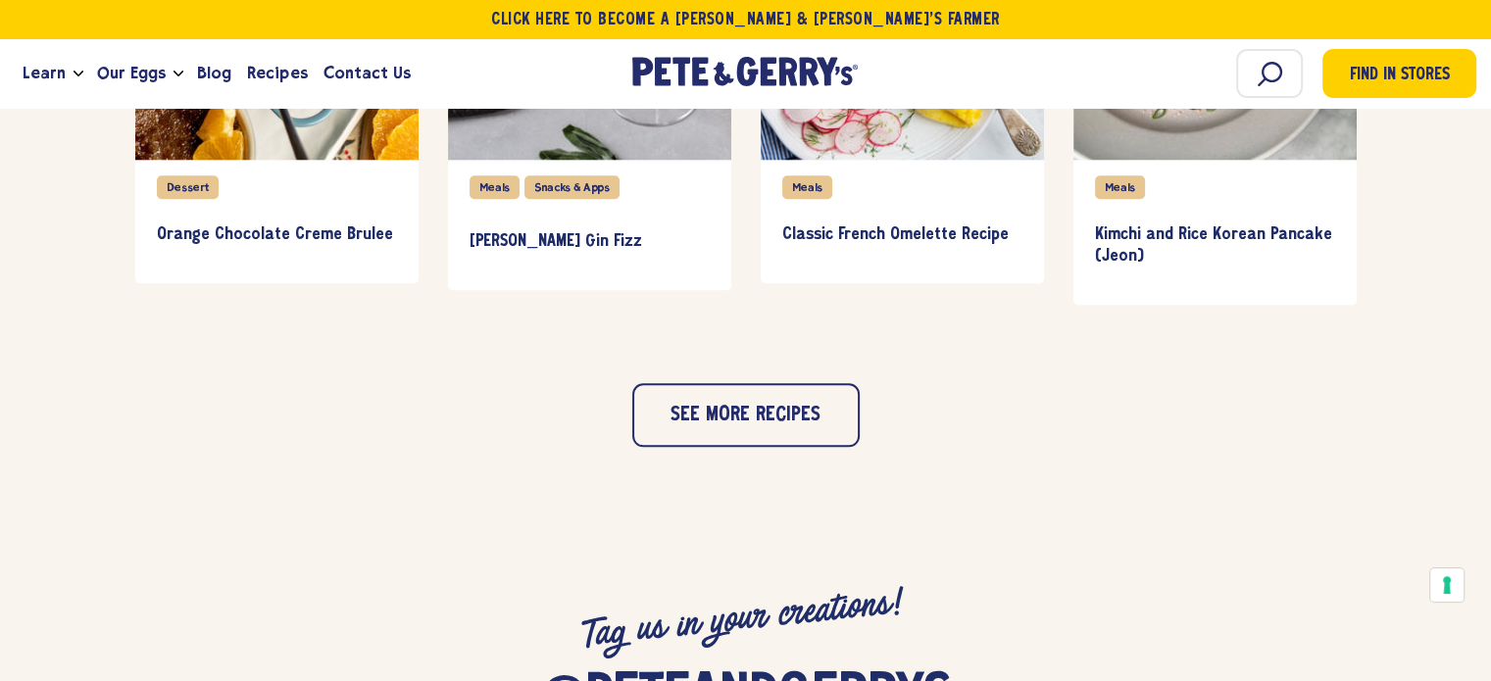
scroll to position [1961, 0]
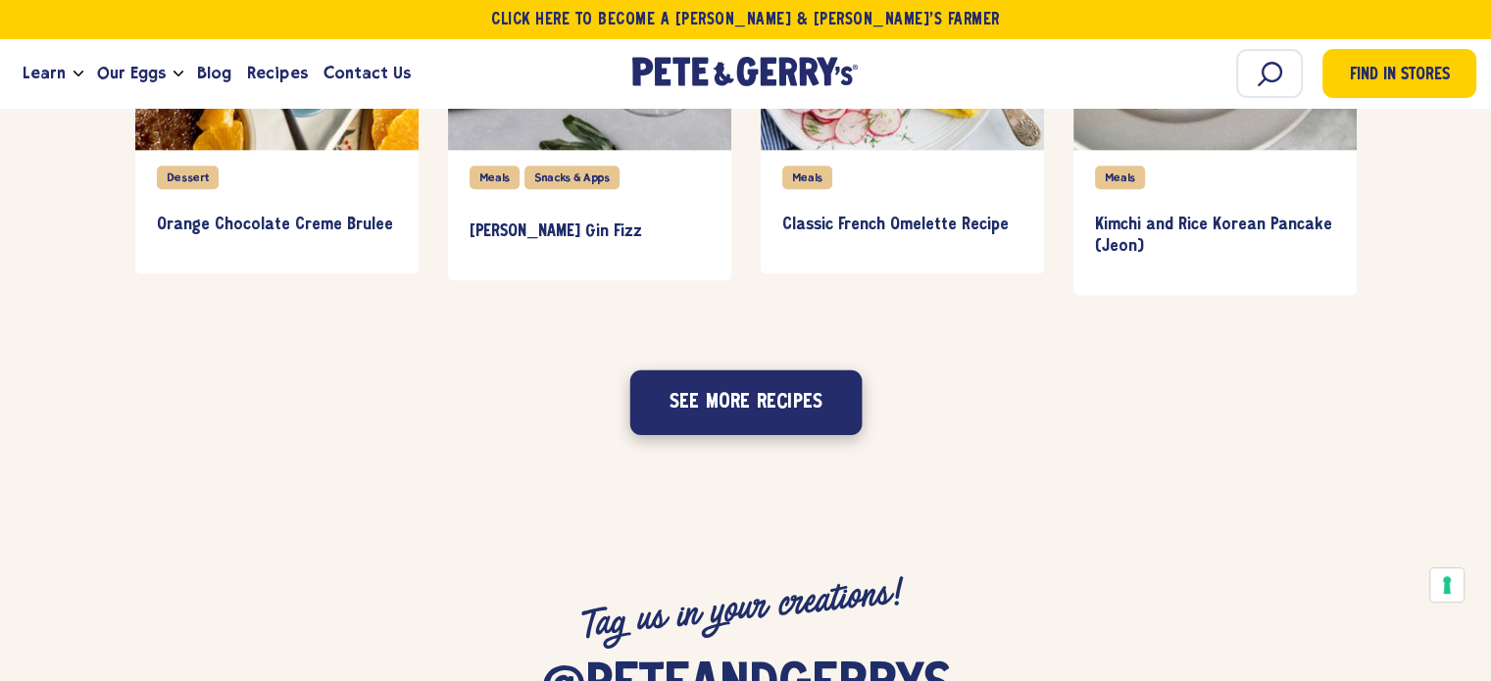
click at [796, 424] on button "See more recipes" at bounding box center [745, 402] width 232 height 65
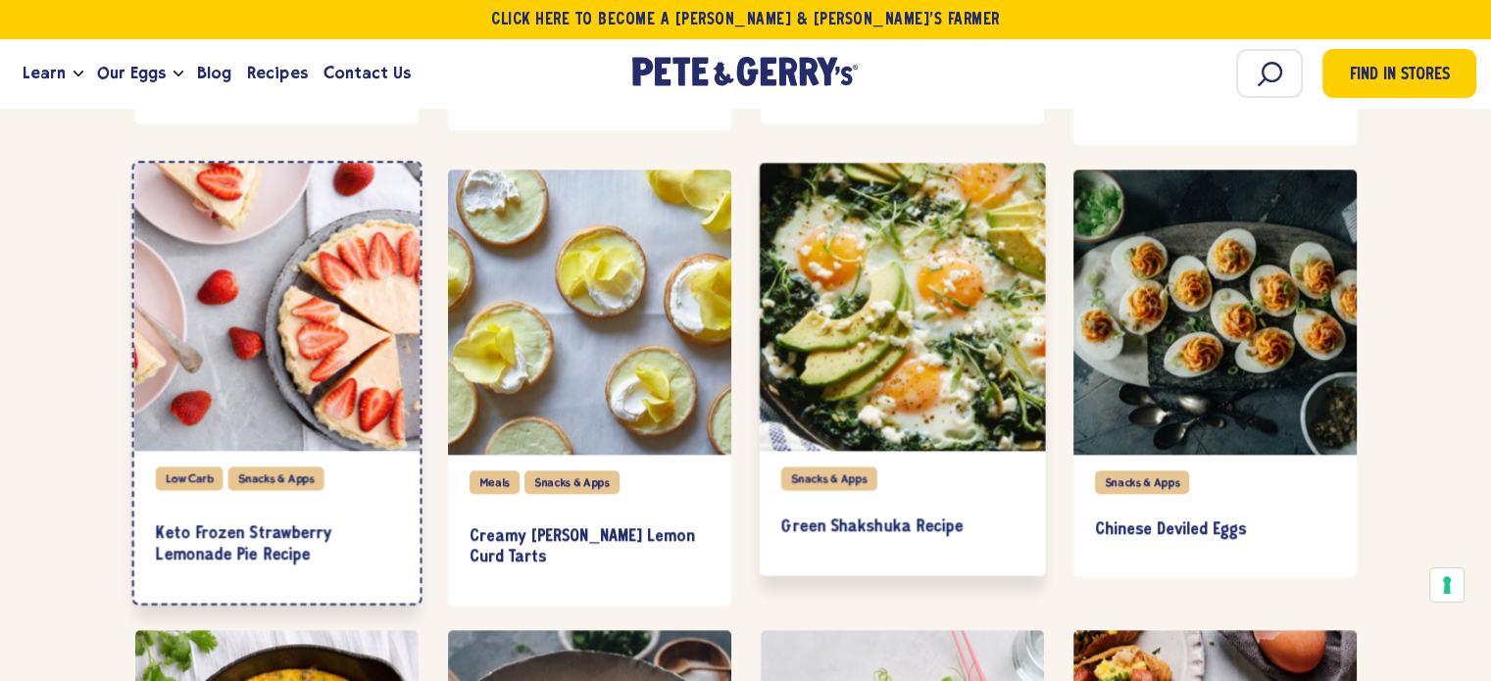
scroll to position [2118, 0]
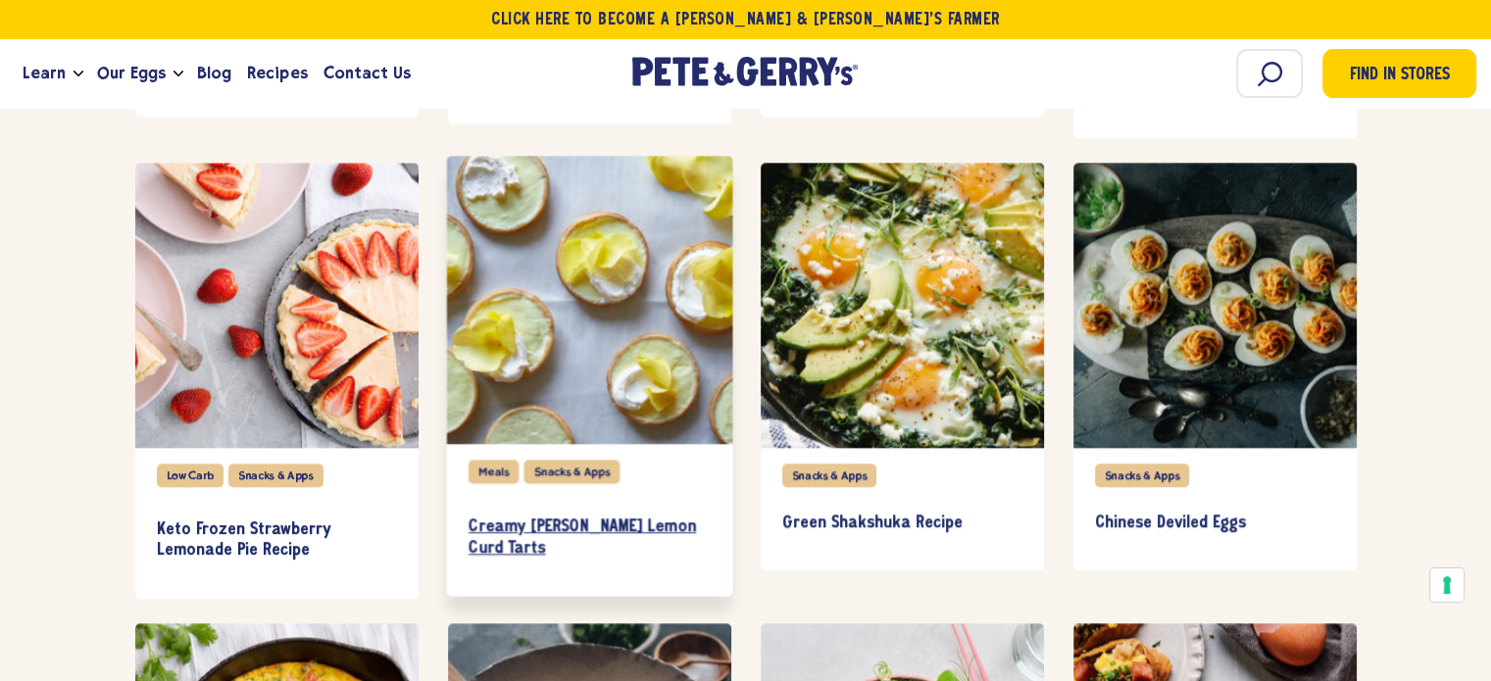
click at [553, 516] on h3 "Creamy Meyer Lemon Curd Tarts" at bounding box center [589, 537] width 242 height 43
